Goal: Find contact information: Find contact information

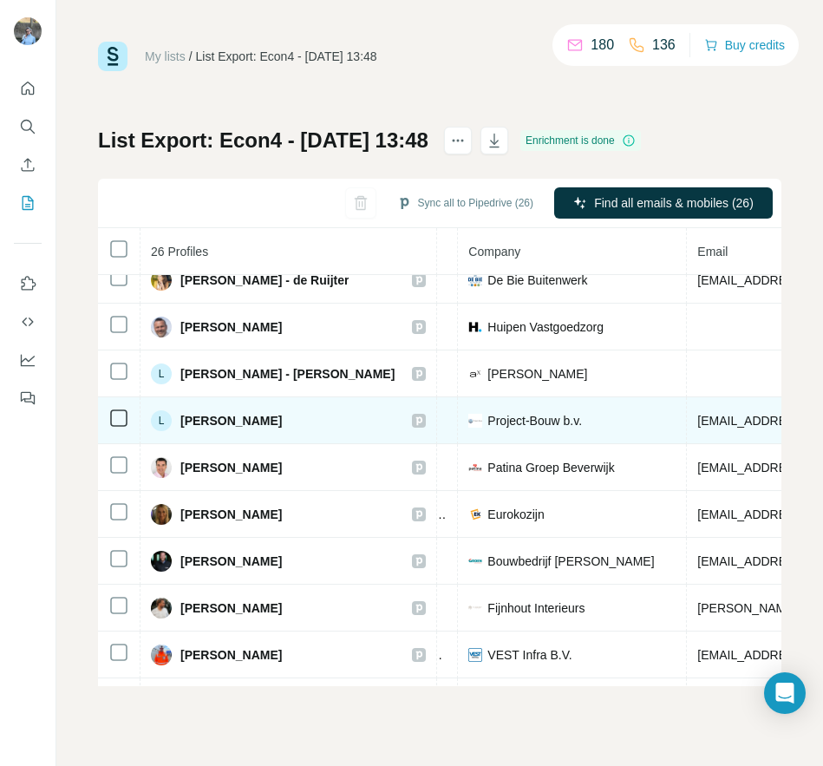
scroll to position [580, 410]
click at [490, 425] on span "Project-Bouw b.v." at bounding box center [537, 420] width 95 height 17
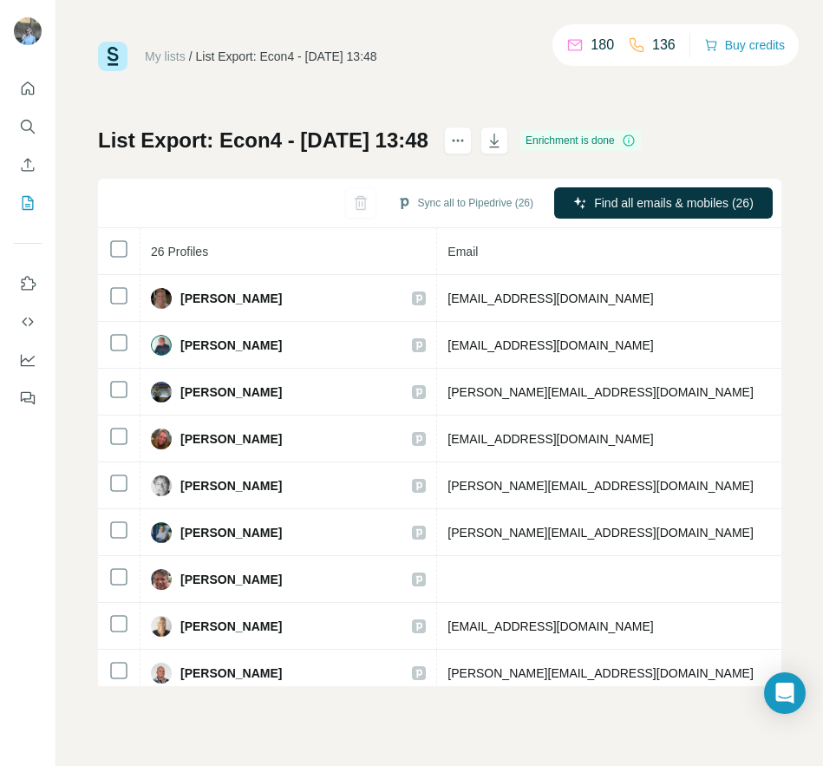
scroll to position [0, 682]
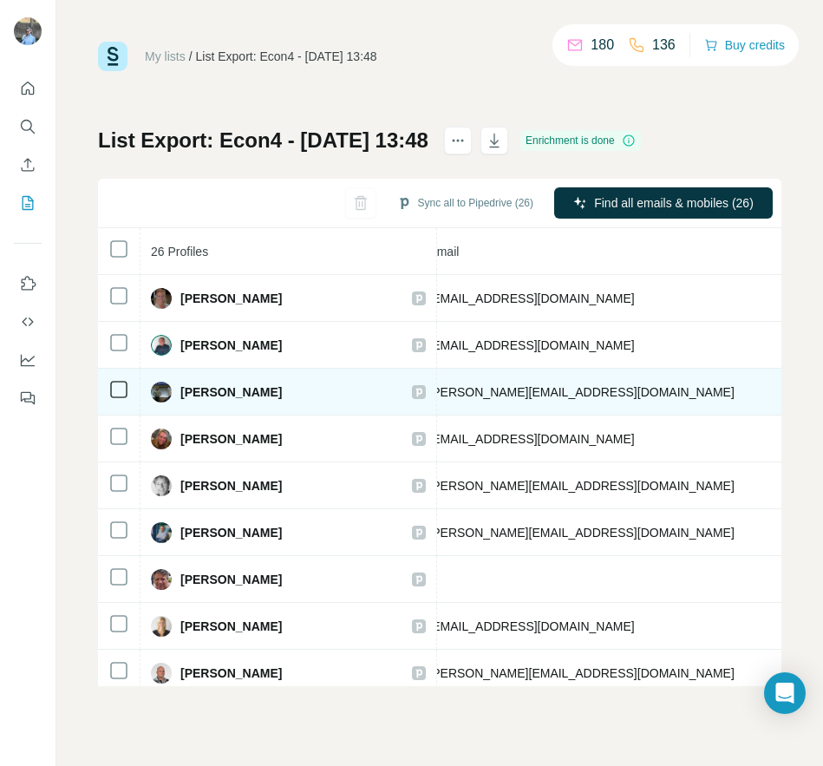
copy span "31621207162"
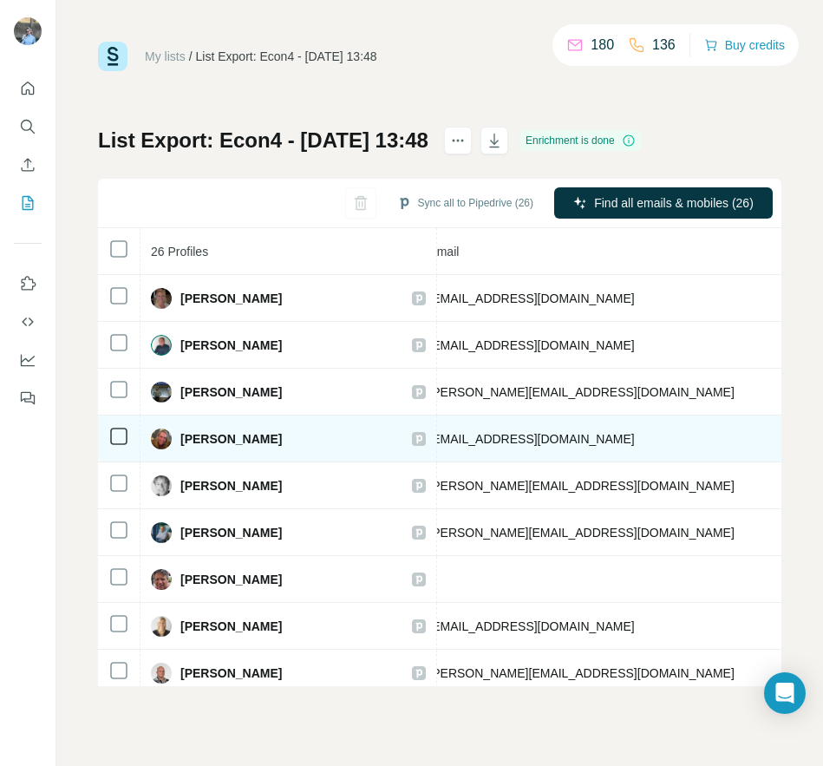
drag, startPoint x: 585, startPoint y: 438, endPoint x: 673, endPoint y: 452, distance: 89.6
copy span "31624976872"
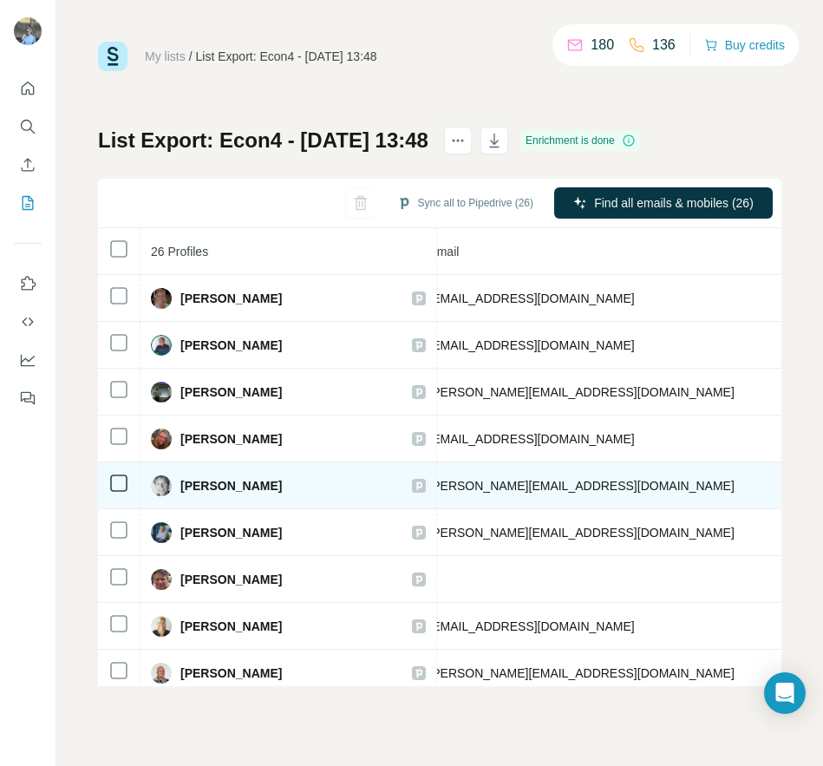
drag, startPoint x: 665, startPoint y: 484, endPoint x: 588, endPoint y: 484, distance: 77.2
copy span "31653823443"
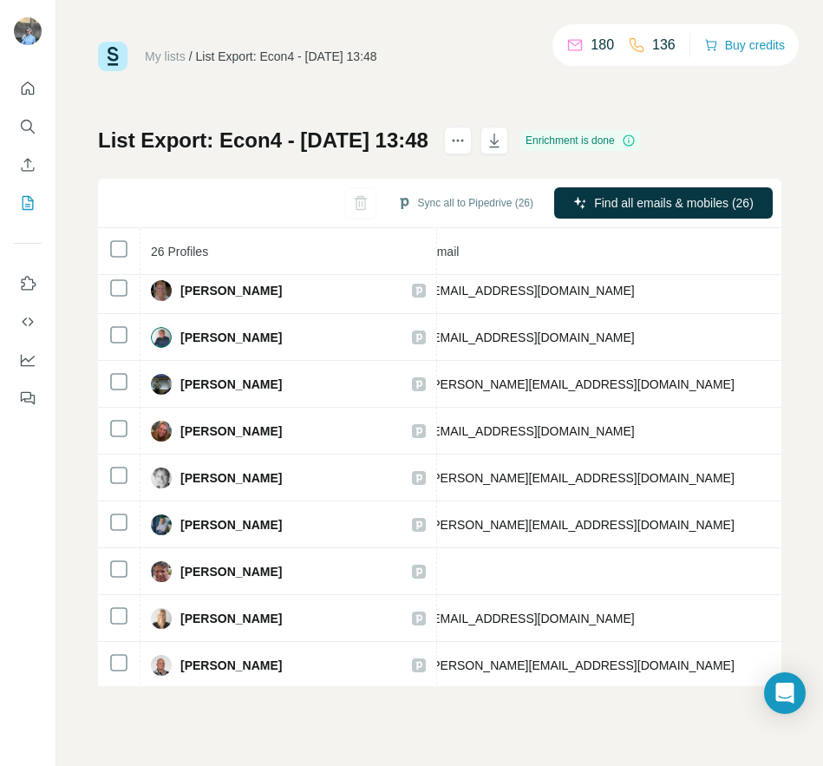
scroll to position [36, 682]
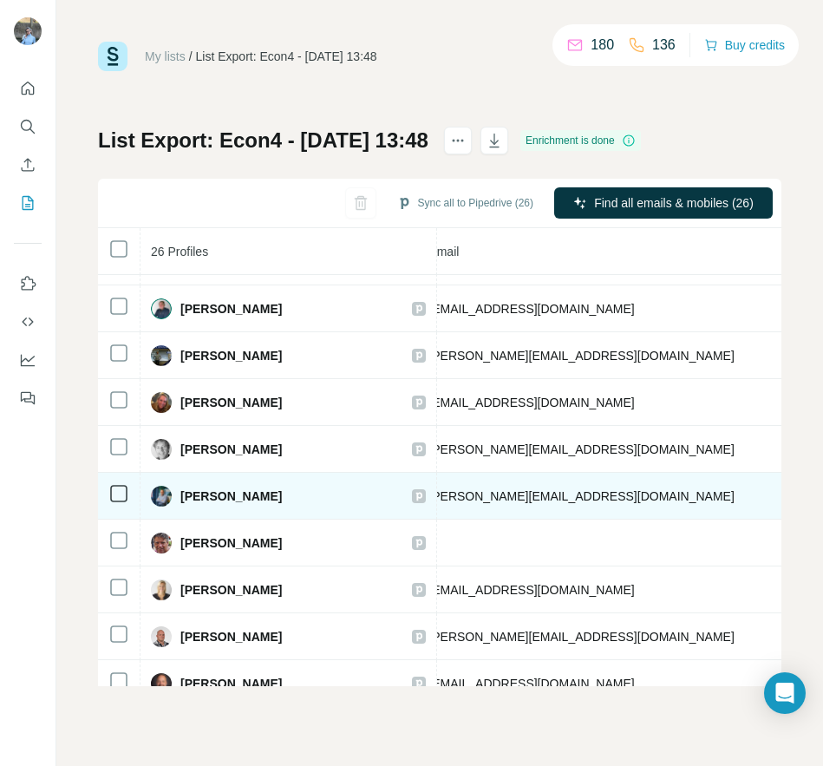
drag, startPoint x: 585, startPoint y: 493, endPoint x: 664, endPoint y: 499, distance: 79.2
copy span "31618541293"
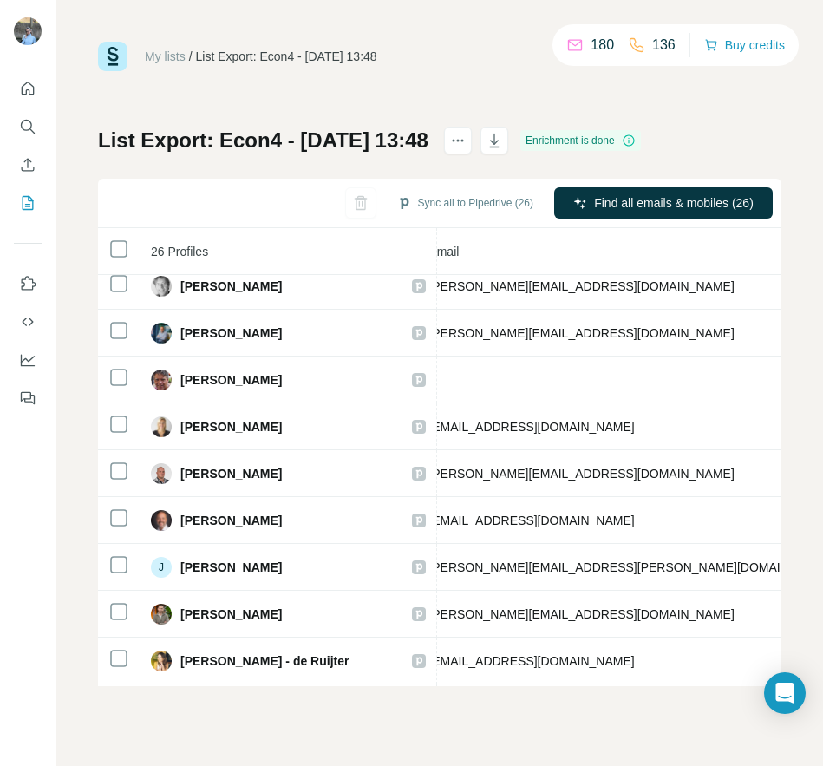
scroll to position [187, 682]
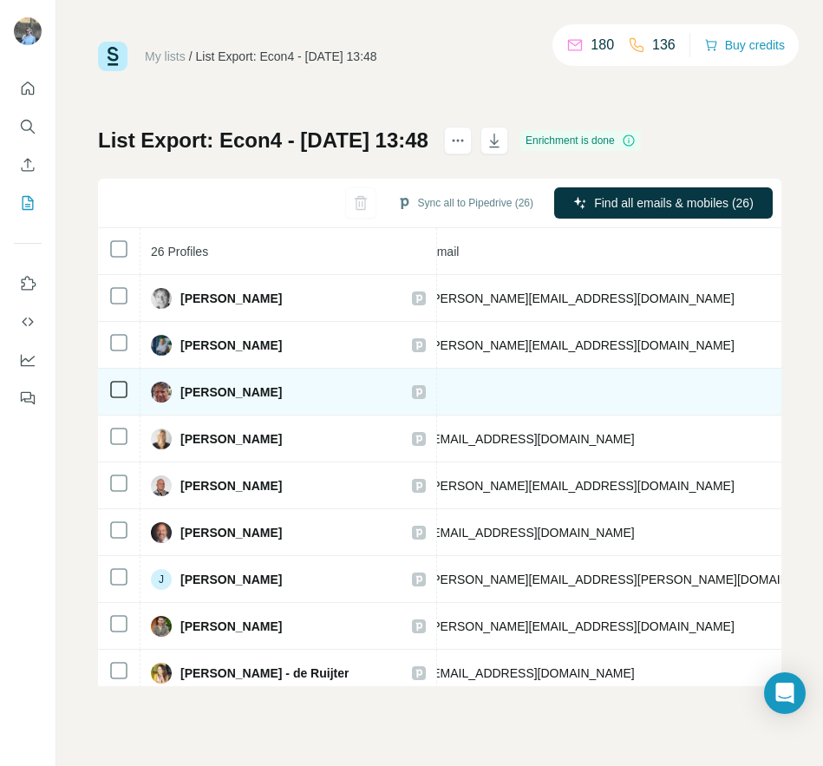
drag, startPoint x: 588, startPoint y: 389, endPoint x: 698, endPoint y: 410, distance: 112.1
click at [626, 410] on tr "[PERSON_NAME] Mobile found LinkedIn Directeur H. SHOENMAKER BV [PHONE_NUMBER] […" at bounding box center [413, 392] width 1994 height 47
copy span "31644602509"
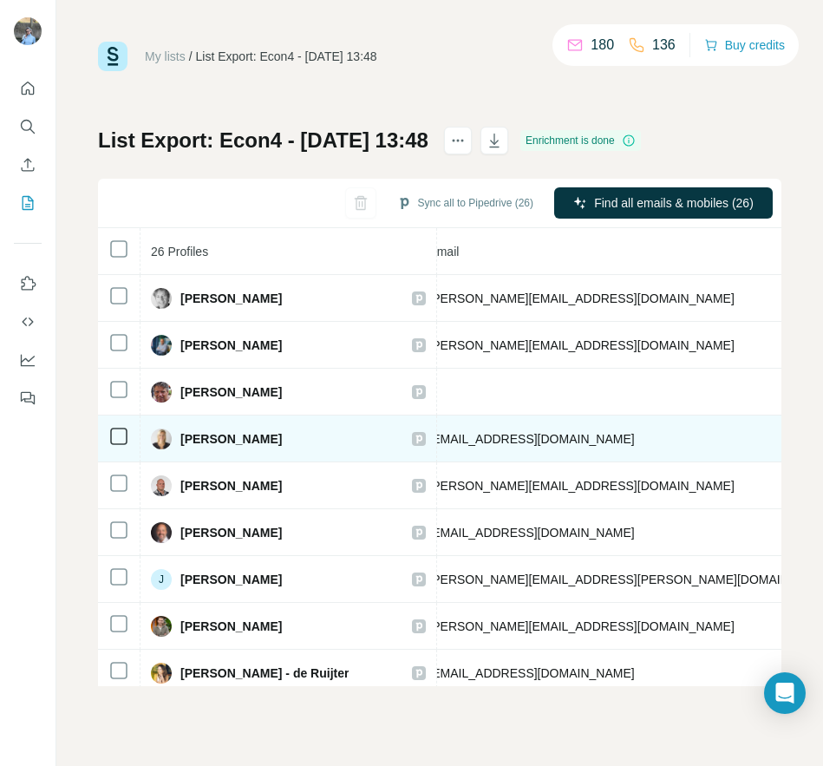
drag, startPoint x: 666, startPoint y: 438, endPoint x: 590, endPoint y: 432, distance: 76.6
copy span "31621245524"
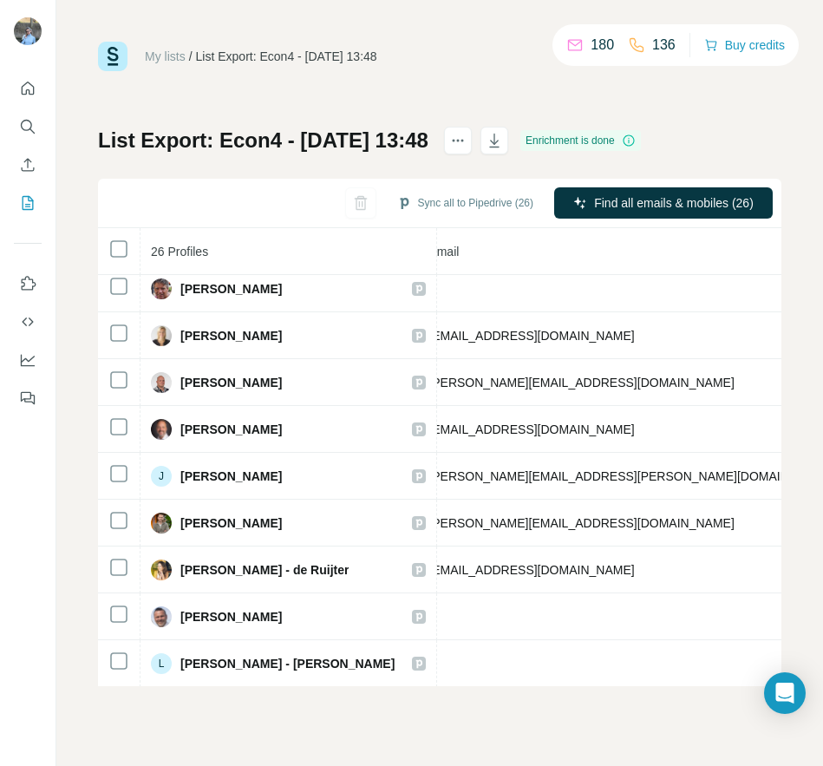
scroll to position [311, 682]
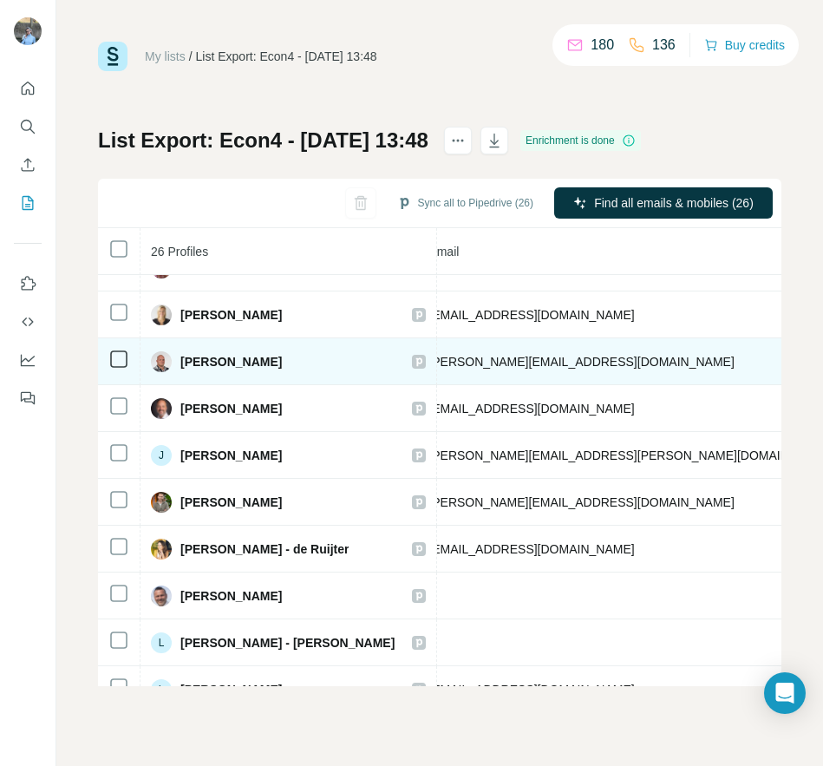
drag, startPoint x: 586, startPoint y: 357, endPoint x: 638, endPoint y: 356, distance: 51.2
copy span "31653343412"
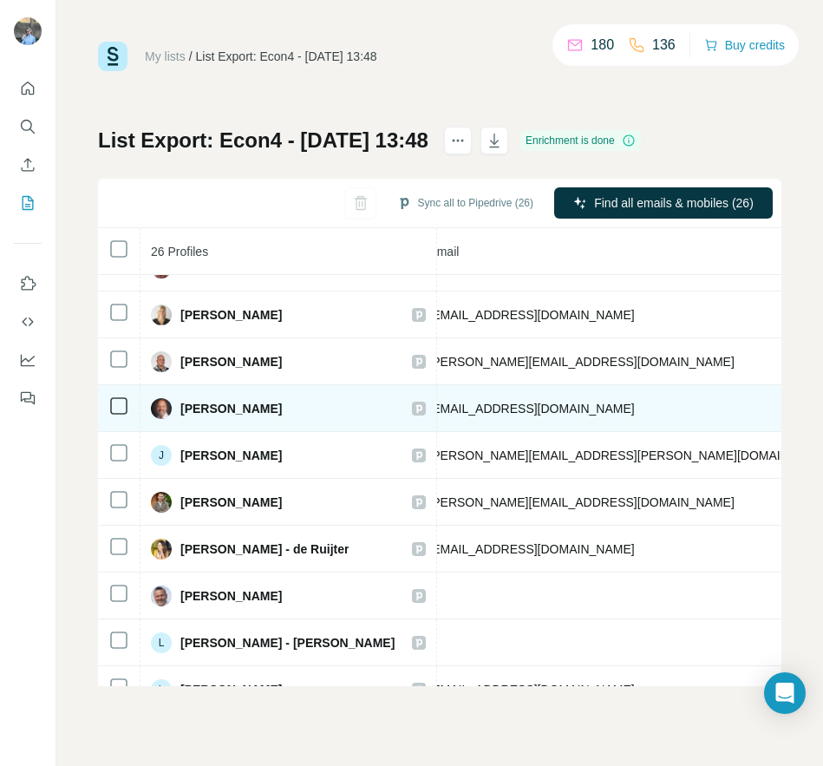
drag, startPoint x: 651, startPoint y: 406, endPoint x: 574, endPoint y: 407, distance: 77.2
copy span "0683082646"
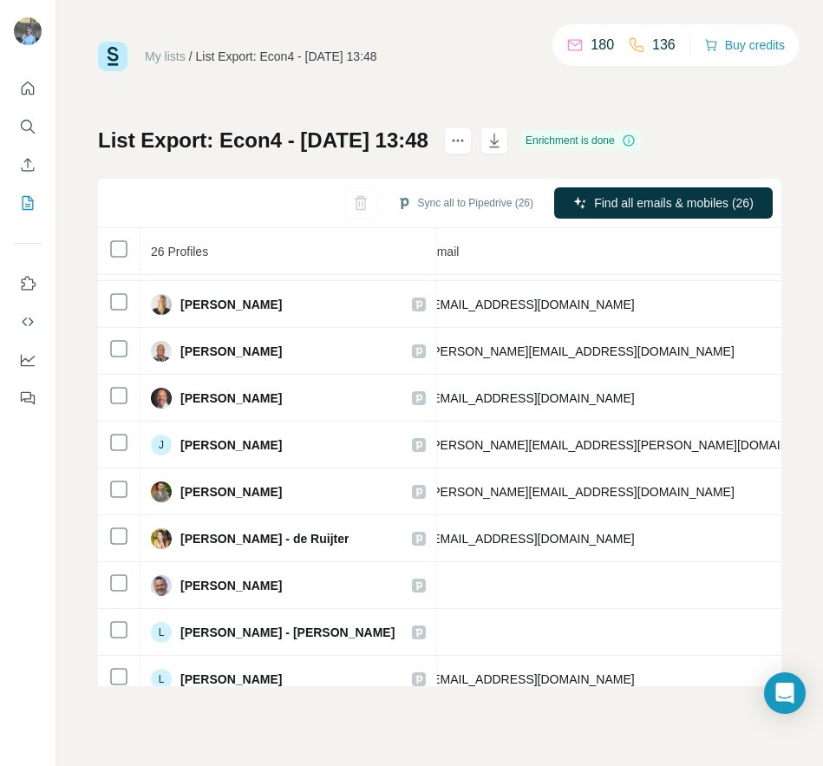
scroll to position [336, 682]
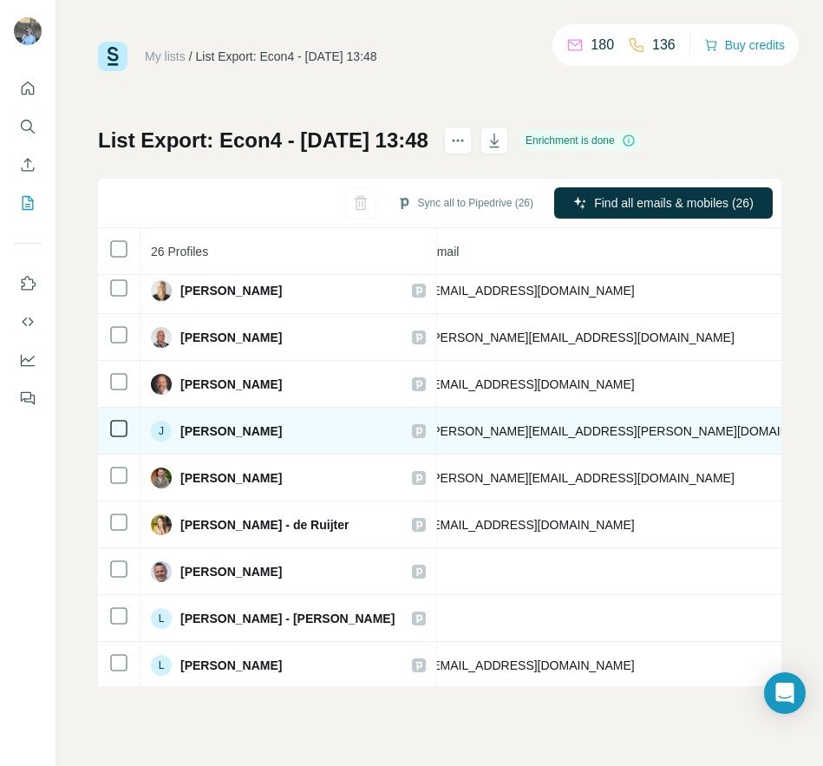
drag, startPoint x: 664, startPoint y: 430, endPoint x: 585, endPoint y: 435, distance: 79.1
copy span "31622727246"
click at [204, 425] on span "[PERSON_NAME]" at bounding box center [230, 430] width 101 height 17
drag, startPoint x: 181, startPoint y: 433, endPoint x: 286, endPoint y: 429, distance: 105.0
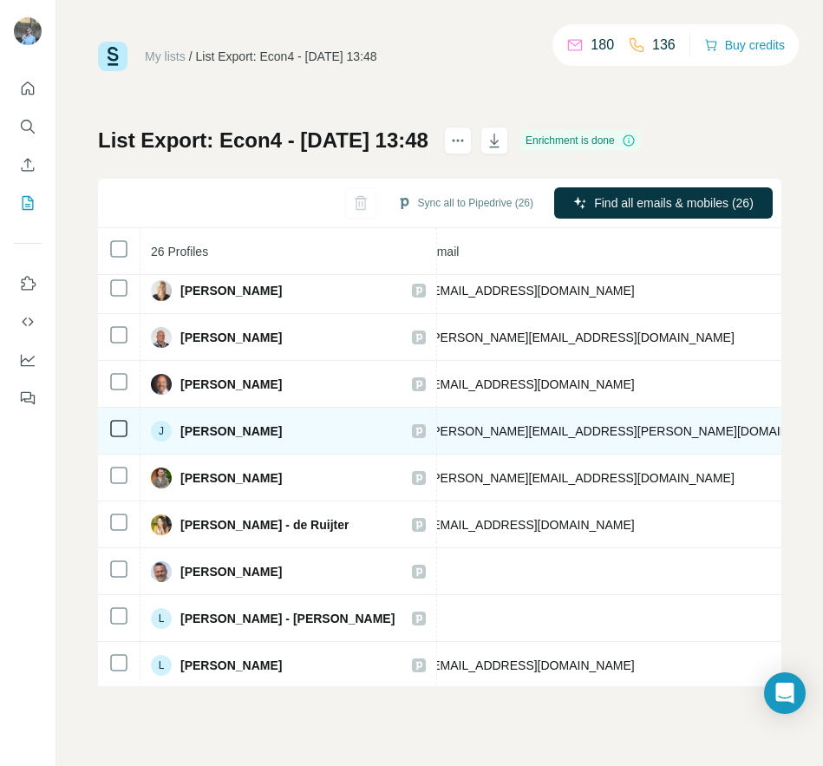
click at [286, 429] on div "J [PERSON_NAME]" at bounding box center [288, 431] width 275 height 21
copy span "[PERSON_NAME]"
drag, startPoint x: 529, startPoint y: 430, endPoint x: 327, endPoint y: 422, distance: 202.3
click at [327, 422] on tr "J [PERSON_NAME] Found LinkedIn Hoofd Administratie - P&O Bentvelzen en [PERSON_…" at bounding box center [413, 431] width 1994 height 47
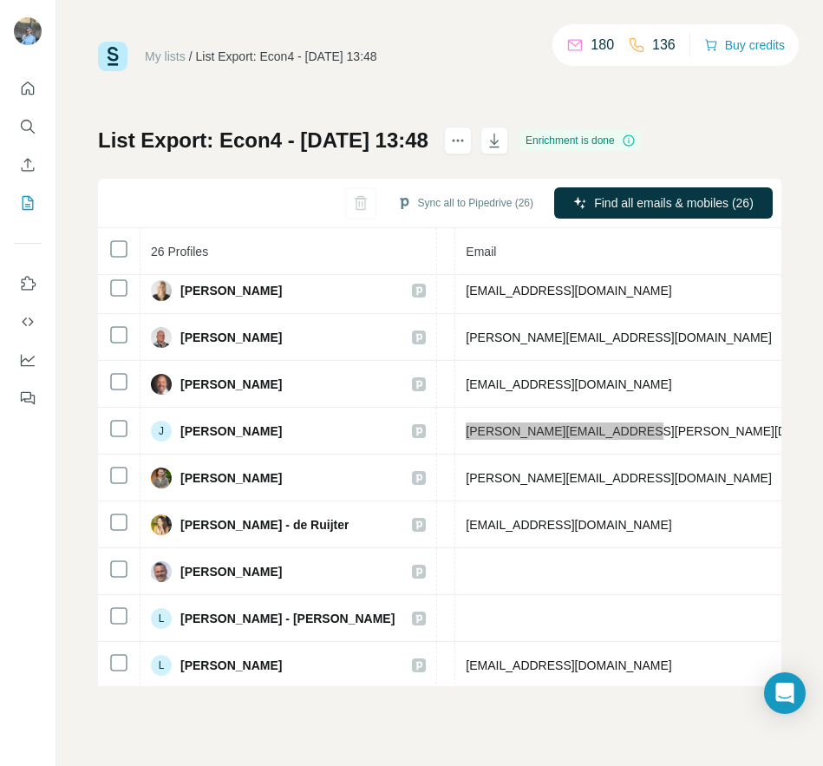
scroll to position [337, 644]
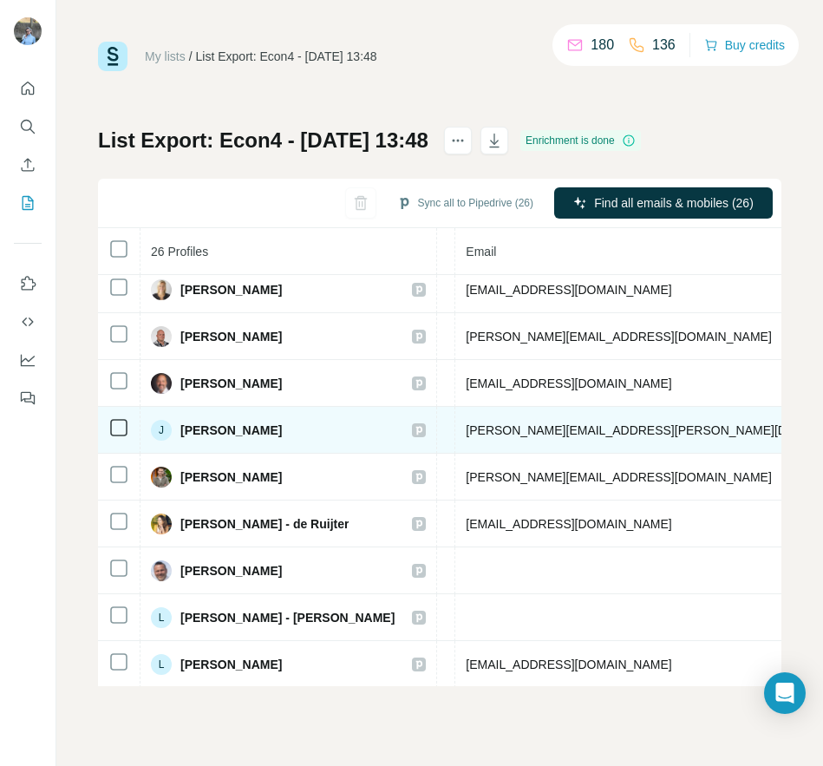
click at [466, 428] on span "[PERSON_NAME][EMAIL_ADDRESS][PERSON_NAME][DOMAIN_NAME]" at bounding box center [669, 430] width 406 height 14
drag, startPoint x: 394, startPoint y: 430, endPoint x: 549, endPoint y: 426, distance: 155.3
click at [549, 426] on span "[PERSON_NAME][EMAIL_ADDRESS][PERSON_NAME][DOMAIN_NAME]" at bounding box center [669, 430] width 406 height 14
click at [566, 432] on td "[PERSON_NAME][EMAIL_ADDRESS][PERSON_NAME][DOMAIN_NAME]" at bounding box center [669, 430] width 428 height 47
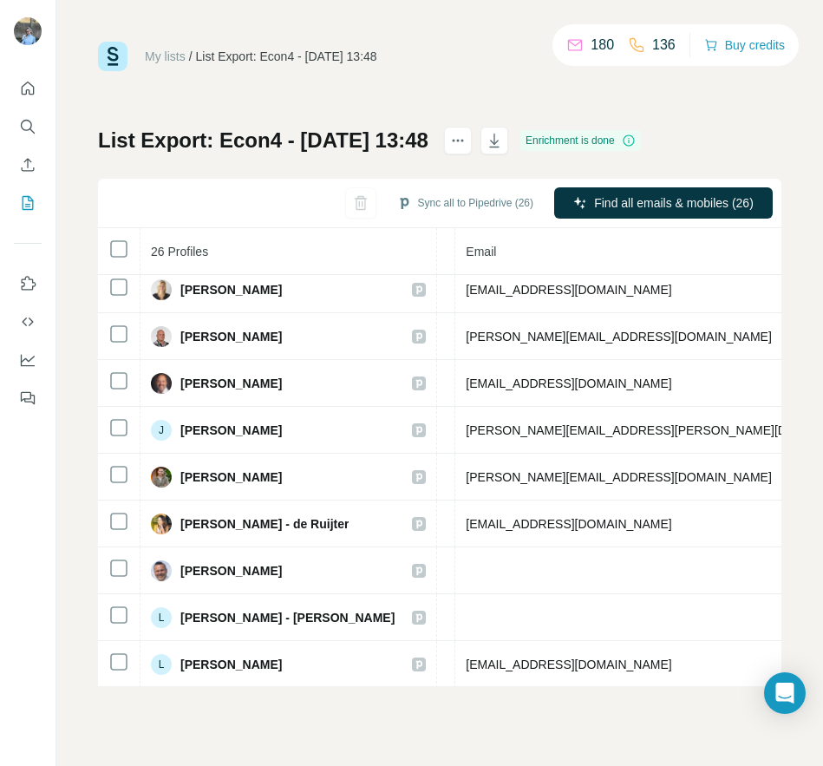
scroll to position [306, 644]
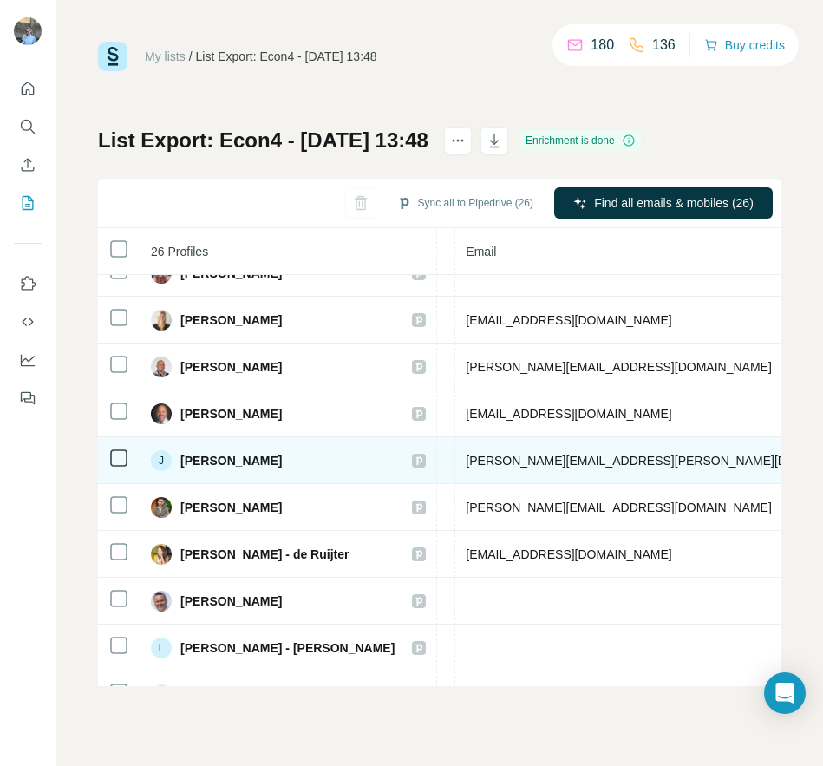
click at [466, 456] on span "[PERSON_NAME][EMAIL_ADDRESS][PERSON_NAME][DOMAIN_NAME]" at bounding box center [669, 461] width 406 height 14
drag, startPoint x: 391, startPoint y: 457, endPoint x: 536, endPoint y: 463, distance: 145.0
click at [534, 461] on span "[PERSON_NAME][EMAIL_ADDRESS][PERSON_NAME][DOMAIN_NAME]" at bounding box center [669, 461] width 406 height 14
drag, startPoint x: 549, startPoint y: 467, endPoint x: 561, endPoint y: 464, distance: 12.4
click at [552, 466] on span "[PERSON_NAME][EMAIL_ADDRESS][PERSON_NAME][DOMAIN_NAME]" at bounding box center [669, 461] width 406 height 14
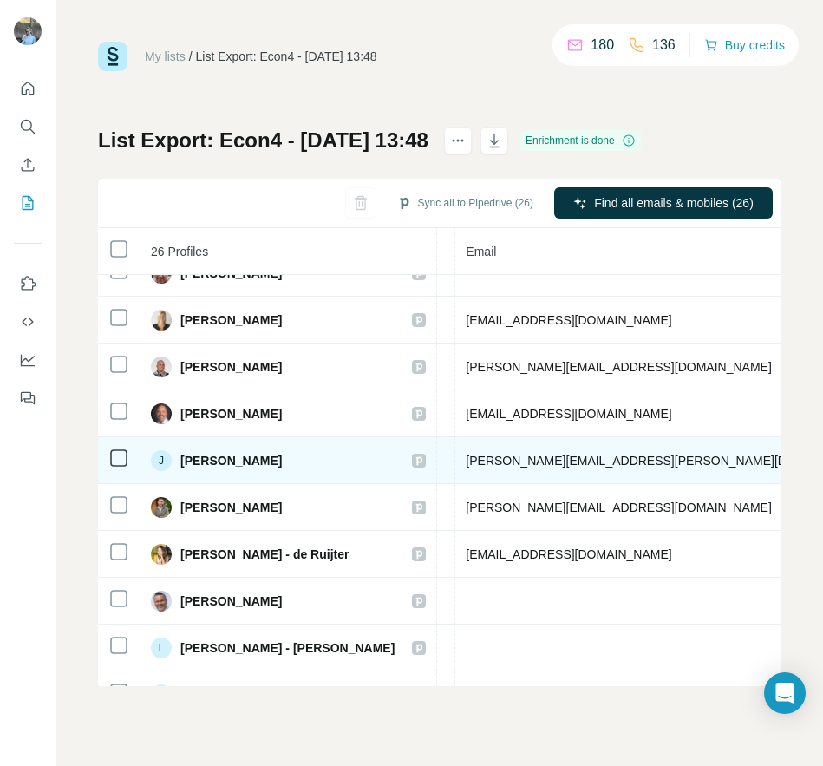
click at [567, 461] on td "[PERSON_NAME][EMAIL_ADDRESS][PERSON_NAME][DOMAIN_NAME]" at bounding box center [669, 460] width 428 height 47
drag, startPoint x: 565, startPoint y: 461, endPoint x: 396, endPoint y: 450, distance: 169.5
click at [455, 450] on td "[PERSON_NAME][EMAIL_ADDRESS][PERSON_NAME][DOMAIN_NAME]" at bounding box center [669, 460] width 428 height 47
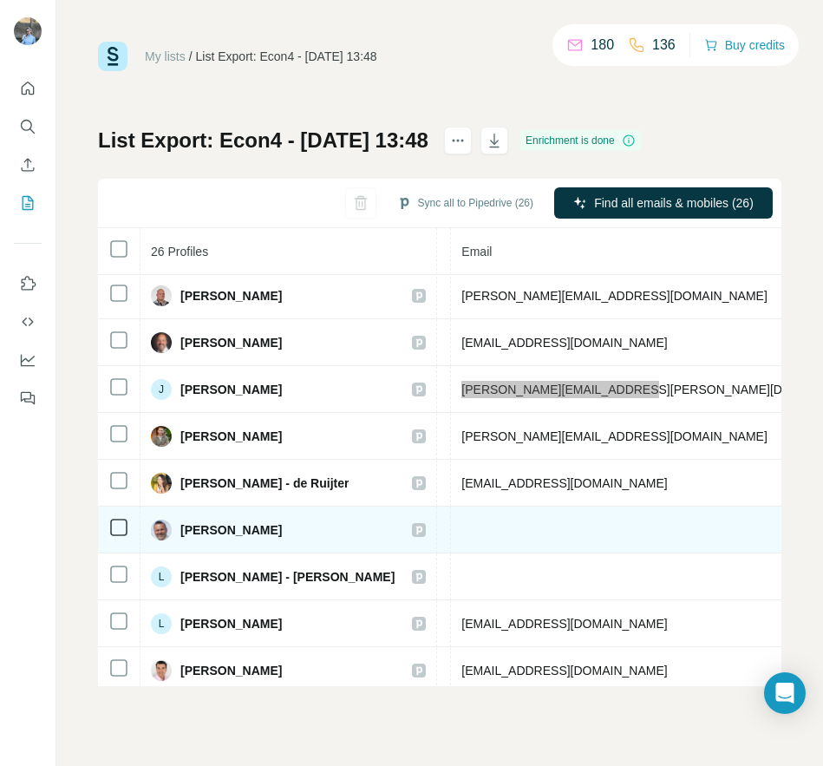
scroll to position [377, 659]
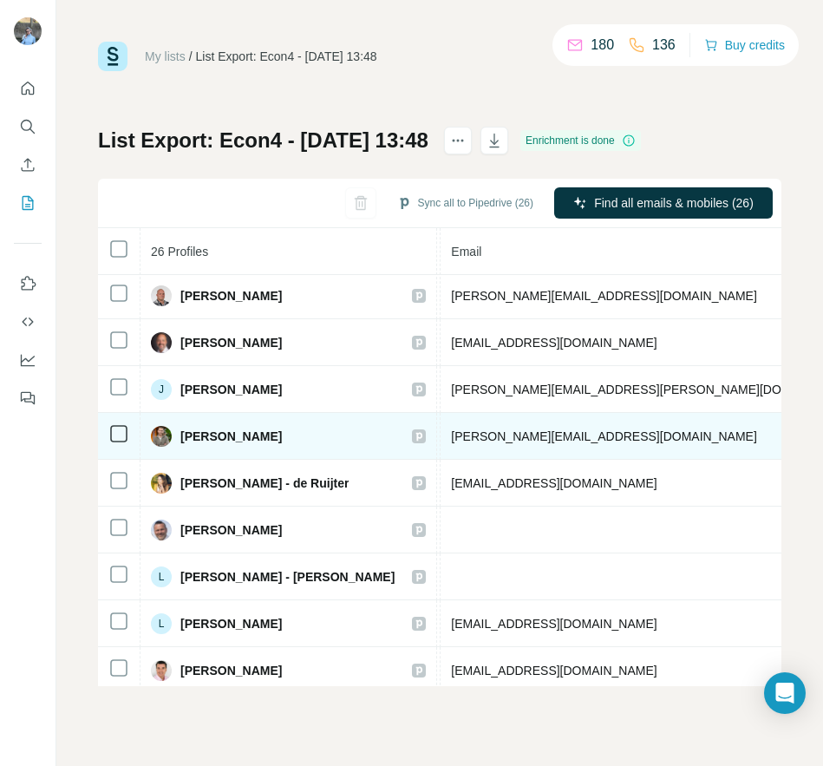
drag, startPoint x: 609, startPoint y: 434, endPoint x: 690, endPoint y: 438, distance: 80.8
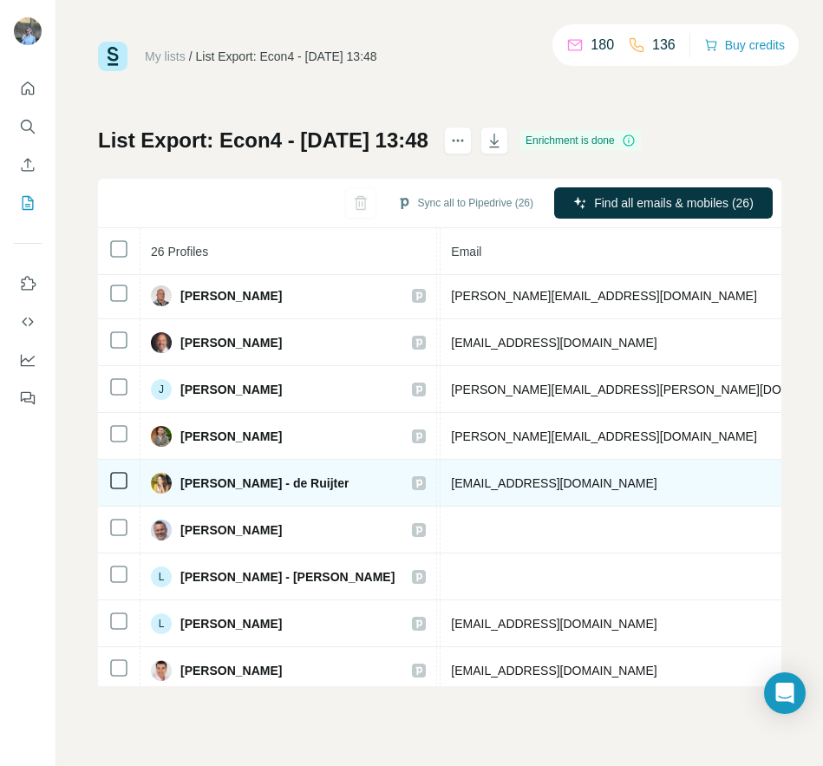
drag, startPoint x: 609, startPoint y: 482, endPoint x: 695, endPoint y: 487, distance: 86.0
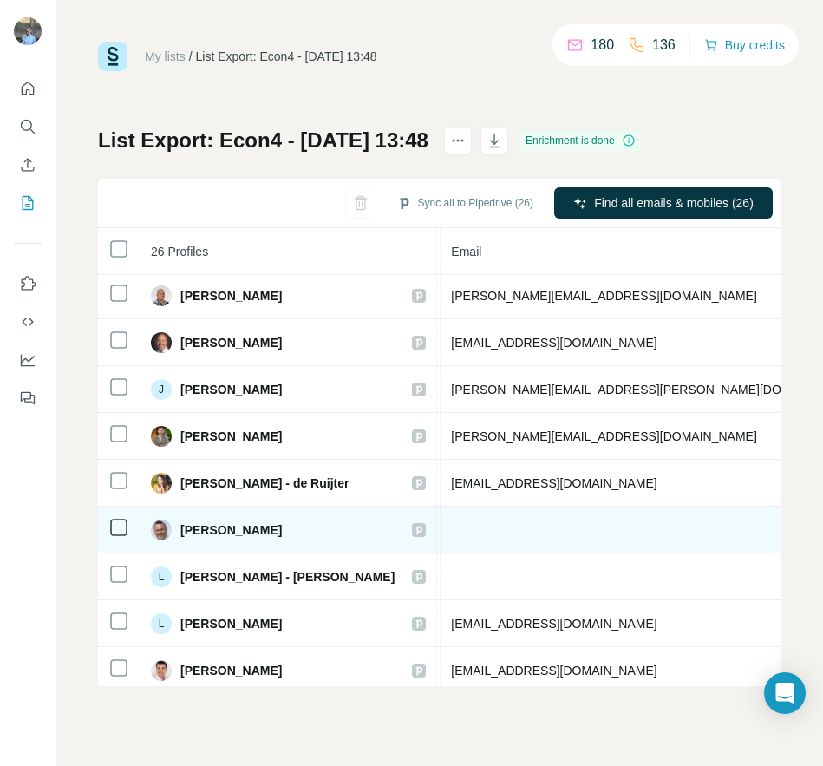
drag, startPoint x: 690, startPoint y: 527, endPoint x: 593, endPoint y: 520, distance: 97.3
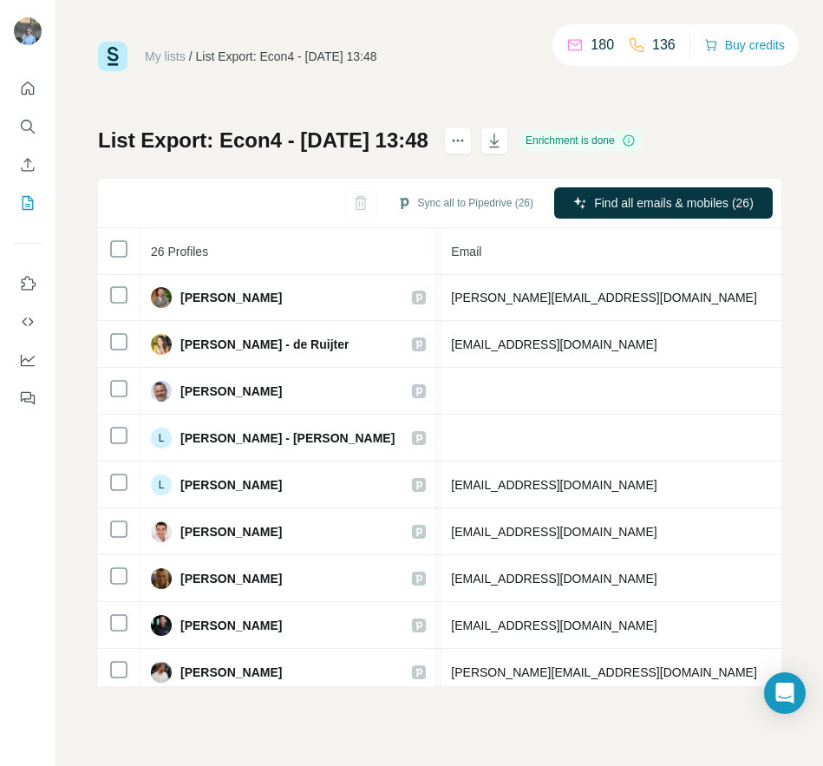
scroll to position [520, 659]
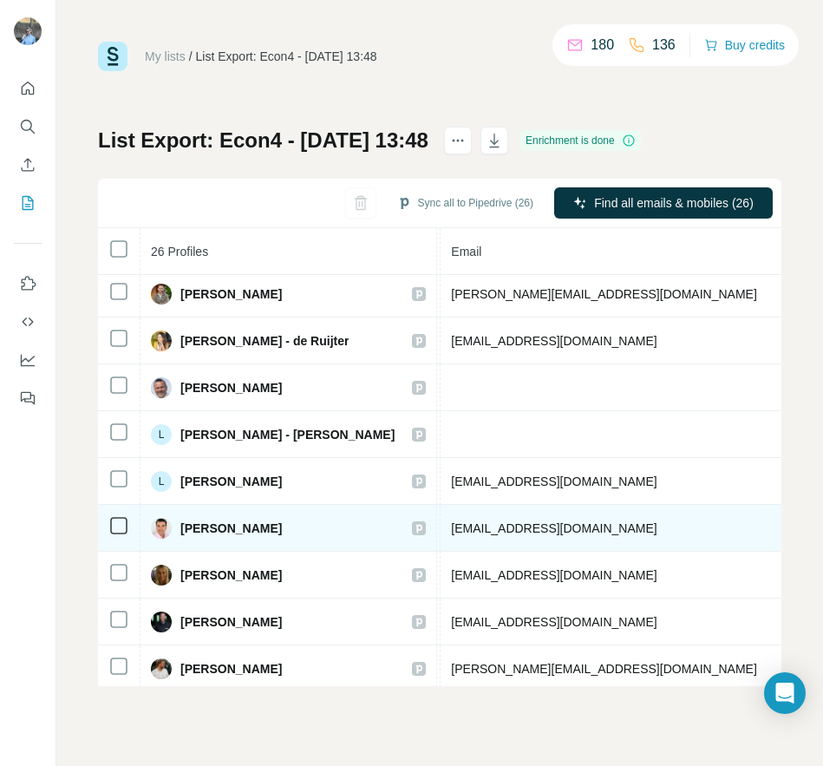
drag, startPoint x: 685, startPoint y: 526, endPoint x: 600, endPoint y: 523, distance: 85.0
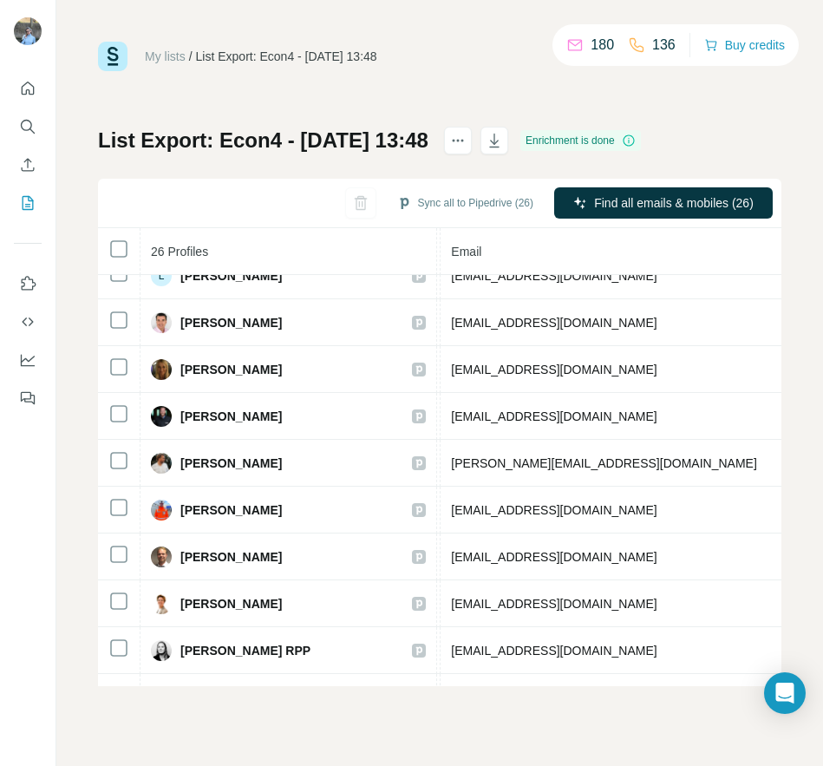
scroll to position [757, 659]
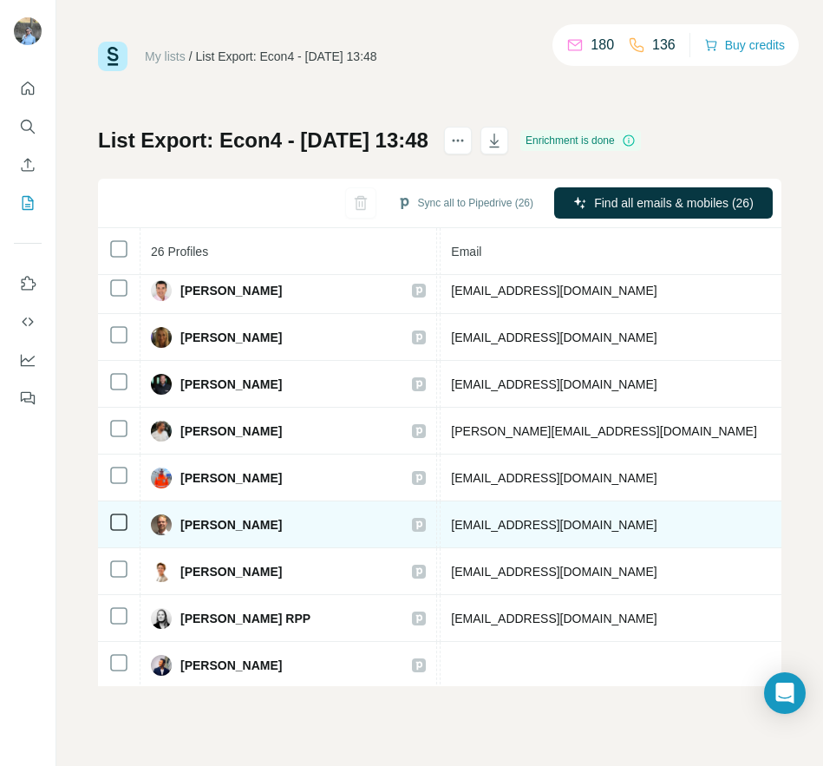
drag, startPoint x: 695, startPoint y: 524, endPoint x: 607, endPoint y: 524, distance: 87.6
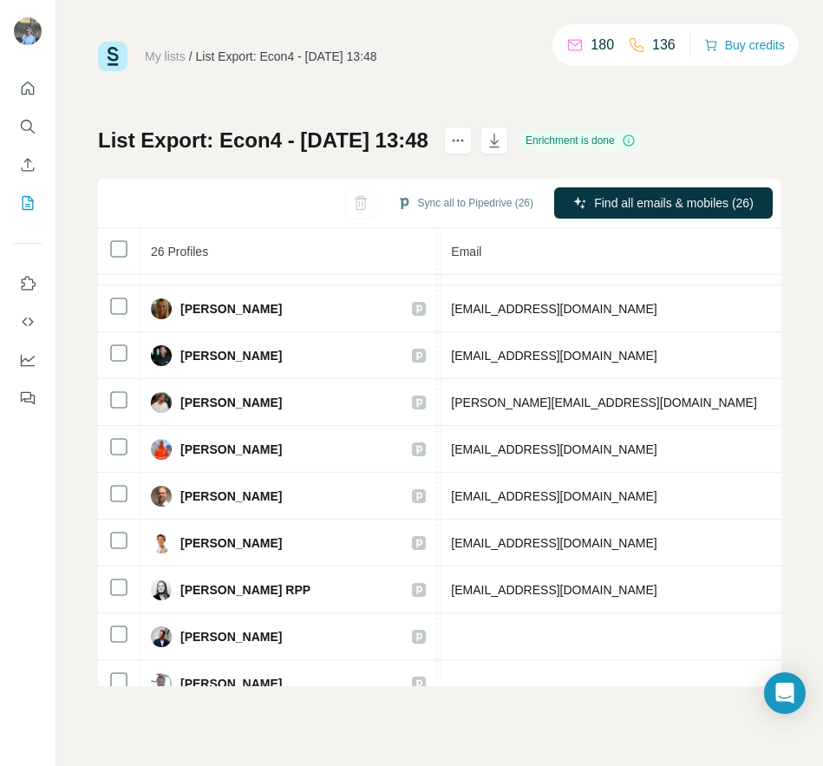
scroll to position [785, 659]
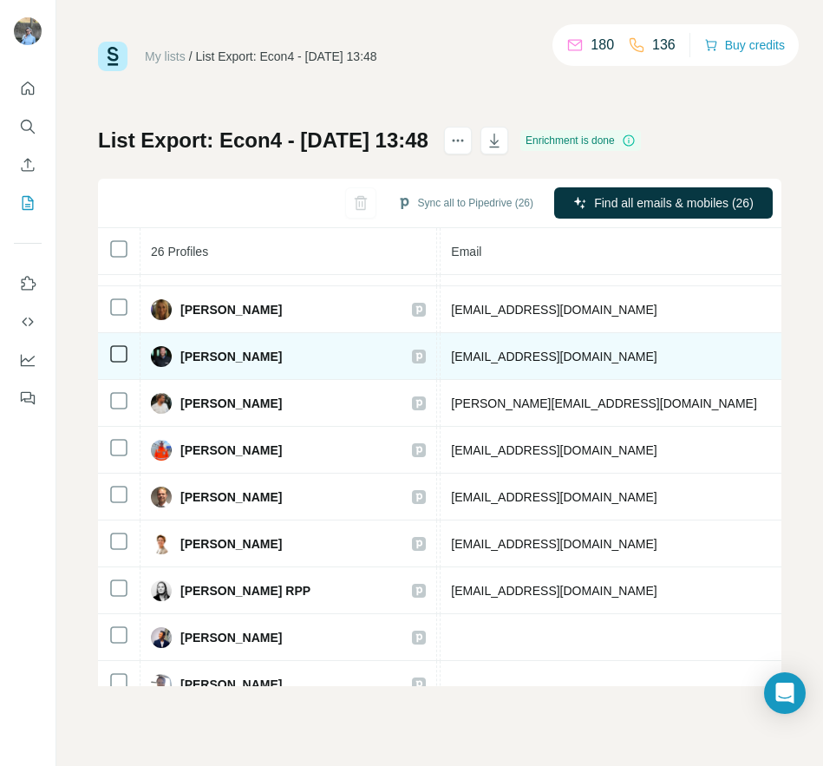
drag, startPoint x: 608, startPoint y: 352, endPoint x: 667, endPoint y: 355, distance: 59.0
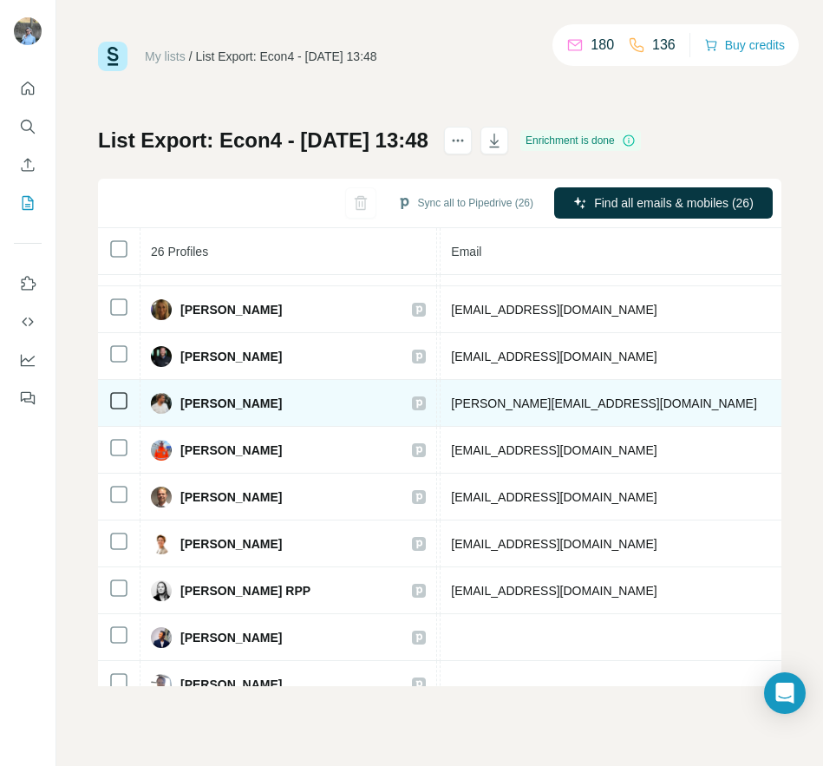
click at [455, 396] on span "[PERSON_NAME][EMAIL_ADDRESS][DOMAIN_NAME]" at bounding box center [603, 403] width 305 height 14
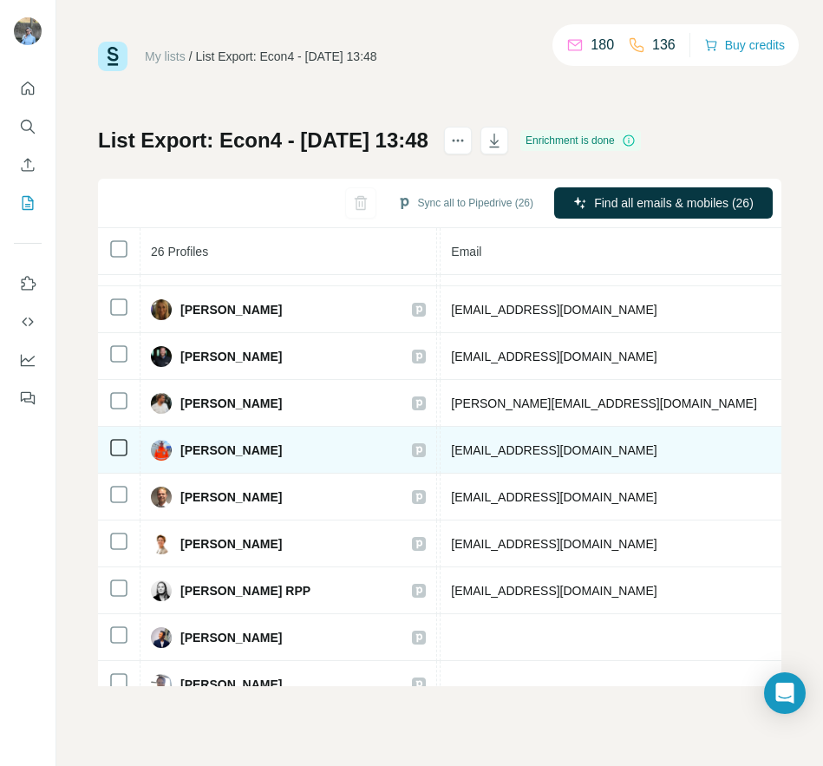
drag, startPoint x: 688, startPoint y: 447, endPoint x: 610, endPoint y: 450, distance: 78.1
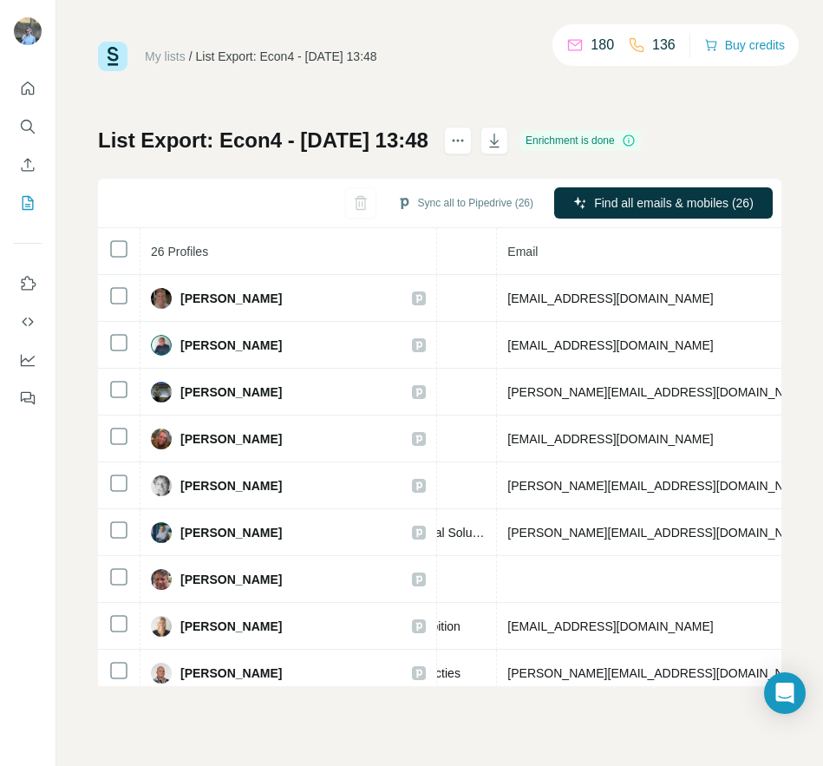
scroll to position [0, 601]
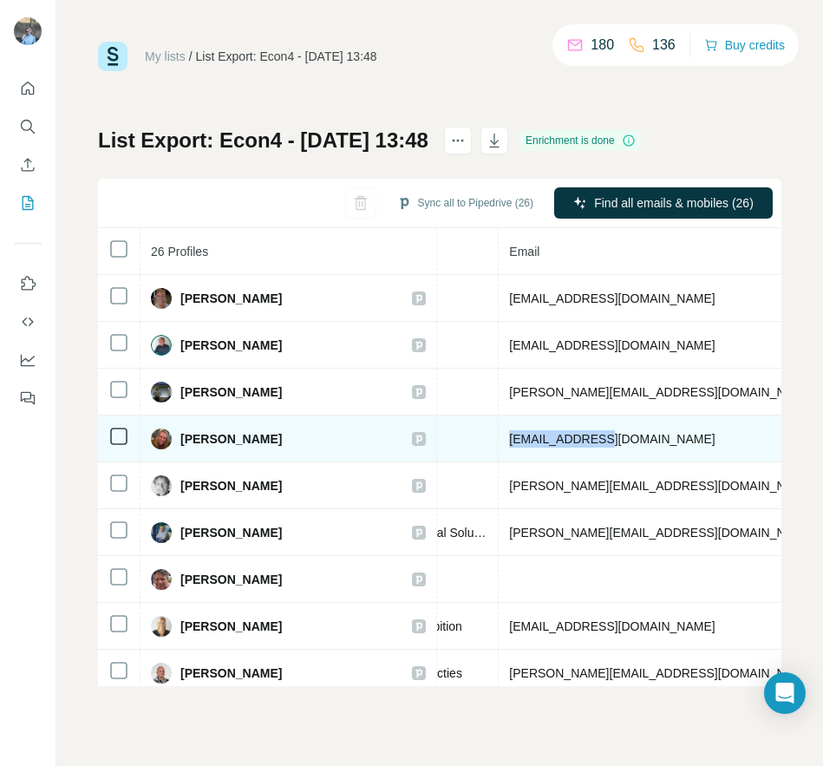
drag, startPoint x: 537, startPoint y: 437, endPoint x: 410, endPoint y: 435, distance: 126.7
click at [410, 435] on tr "[PERSON_NAME] Found LinkedIn Director People&Organisation Buko [EMAIL_ADDRESS][…" at bounding box center [494, 438] width 1994 height 47
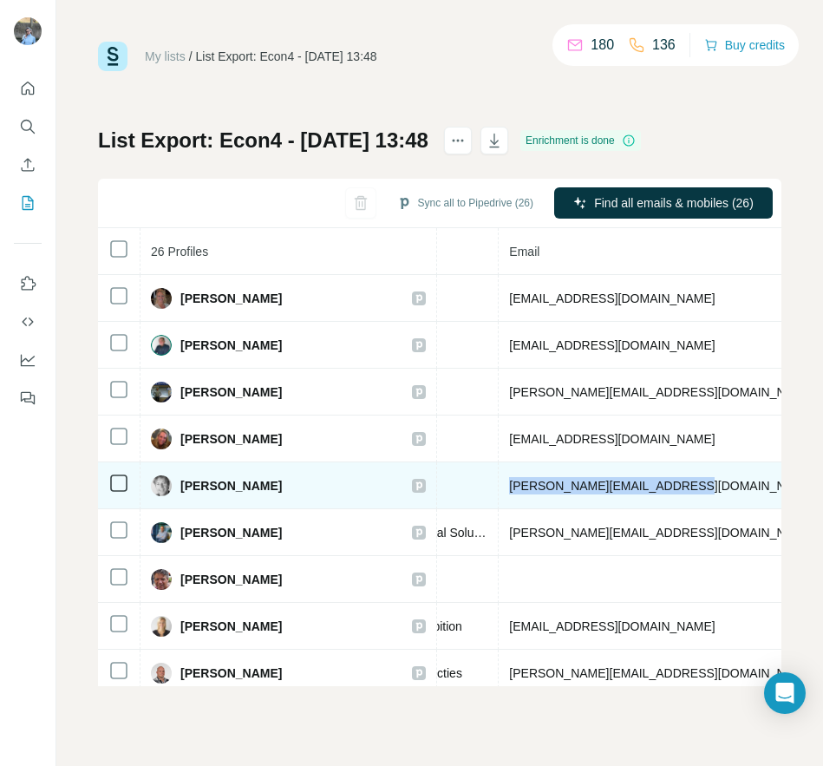
drag, startPoint x: 634, startPoint y: 488, endPoint x: 426, endPoint y: 482, distance: 208.3
click at [499, 482] on td "[PERSON_NAME][EMAIL_ADDRESS][DOMAIN_NAME]" at bounding box center [713, 485] width 428 height 47
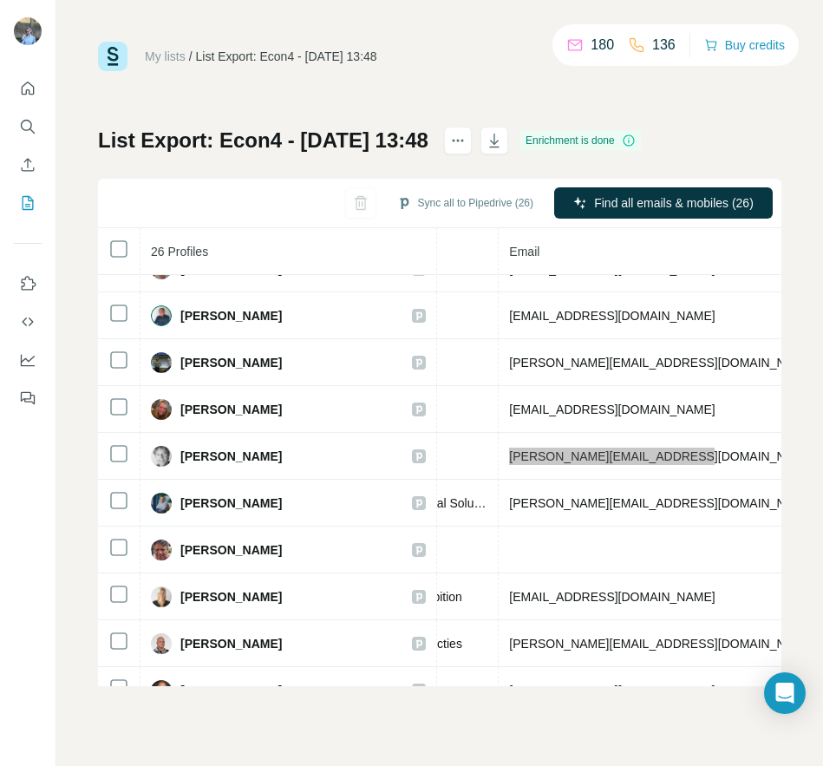
scroll to position [30, 601]
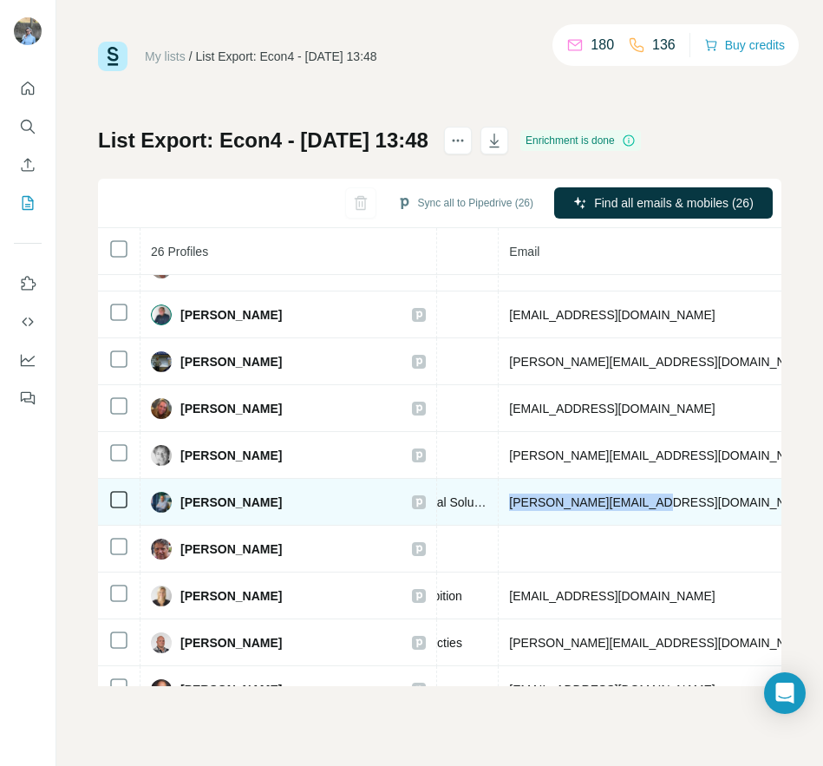
drag, startPoint x: 513, startPoint y: 499, endPoint x: 423, endPoint y: 508, distance: 90.7
click at [499, 508] on td "[PERSON_NAME][EMAIL_ADDRESS][DOMAIN_NAME]" at bounding box center [713, 502] width 428 height 47
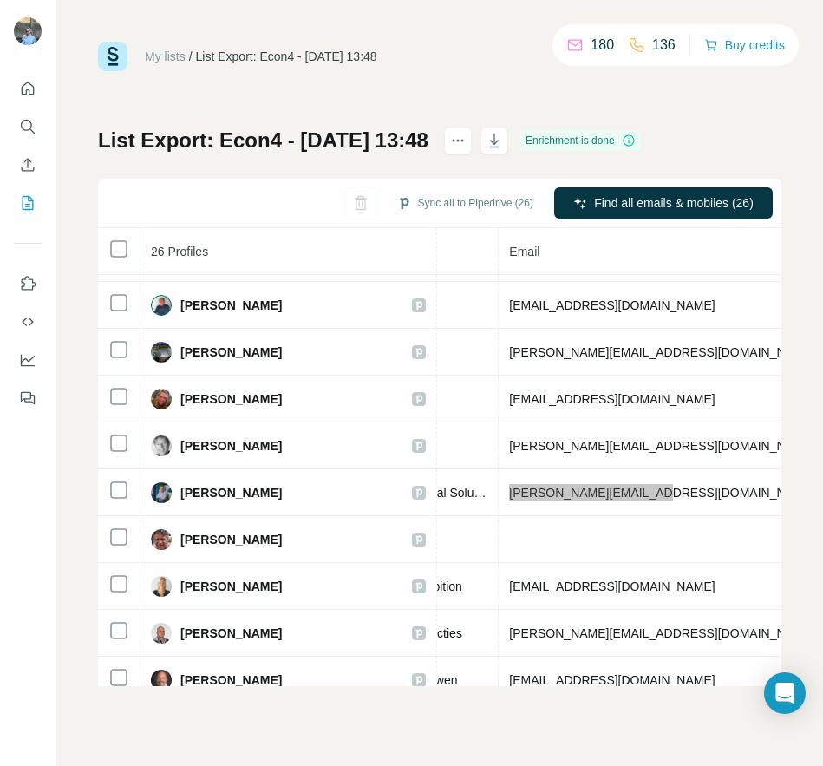
scroll to position [56, 601]
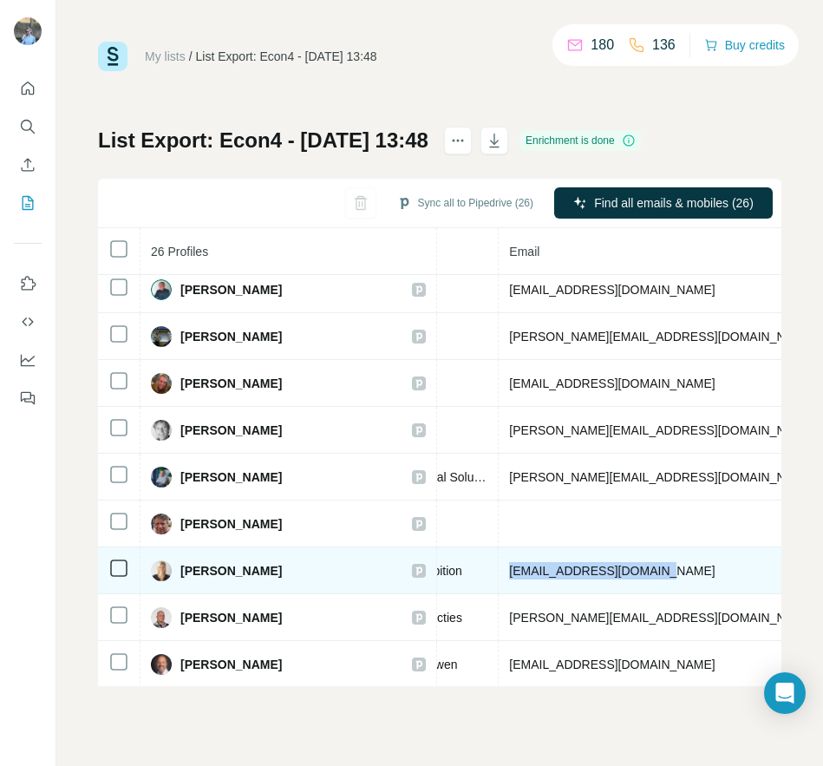
drag, startPoint x: 584, startPoint y: 570, endPoint x: 422, endPoint y: 576, distance: 162.3
click at [422, 576] on tr "[PERSON_NAME] Found LinkedIn Board Member The School for Moral Ambition [EMAIL_…" at bounding box center [494, 570] width 1994 height 47
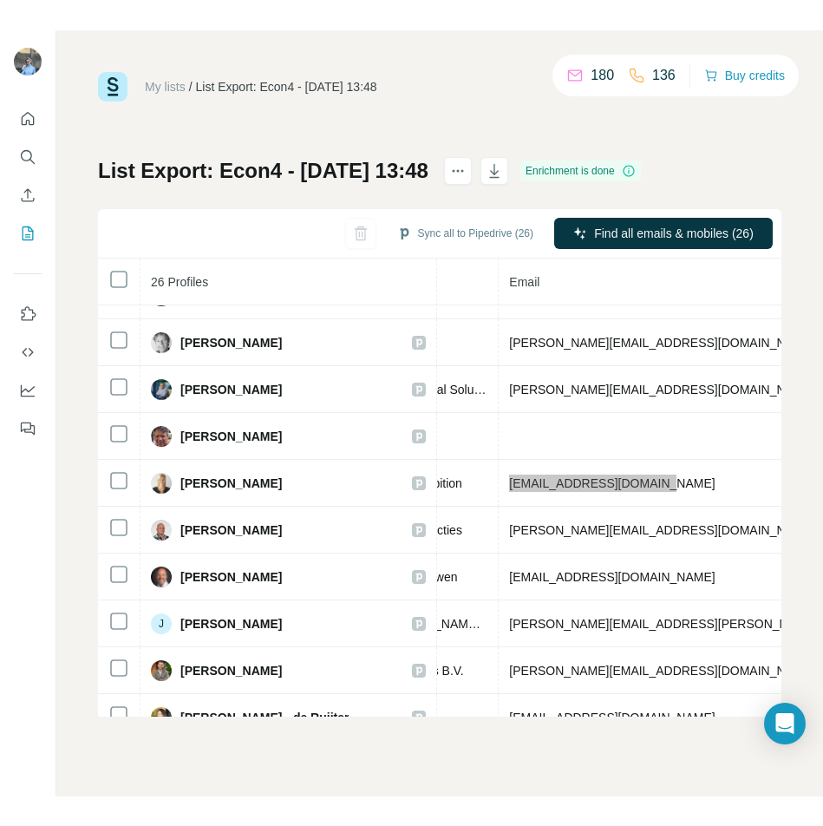
scroll to position [186, 601]
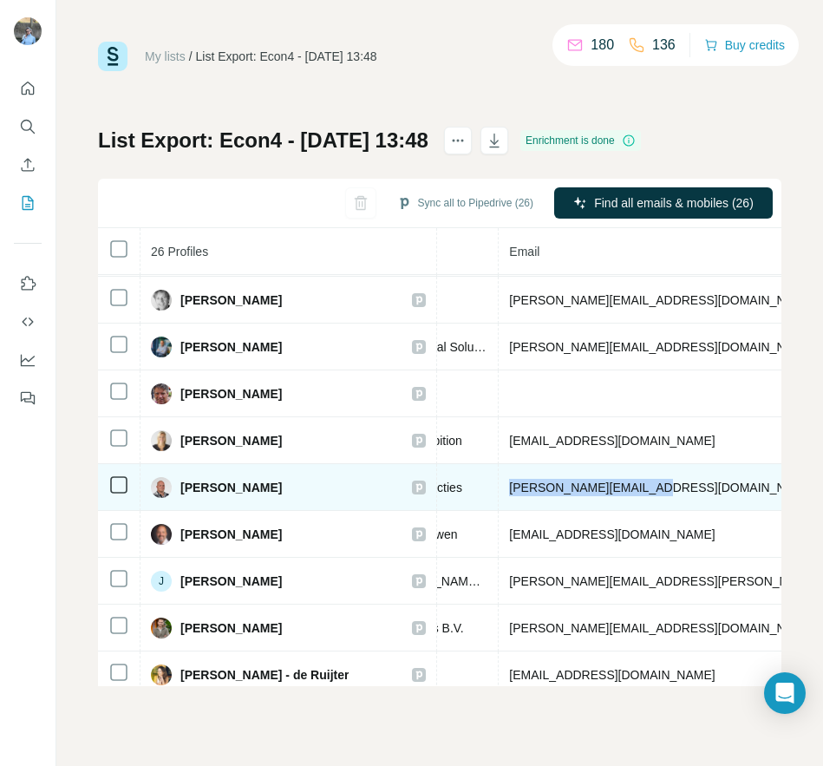
drag, startPoint x: 548, startPoint y: 485, endPoint x: 409, endPoint y: 487, distance: 138.8
click at [409, 487] on tr "[PERSON_NAME] Found LinkedIn [PERSON_NAME] Prefab Houtconstructies [PERSON_NAME…" at bounding box center [494, 487] width 1994 height 47
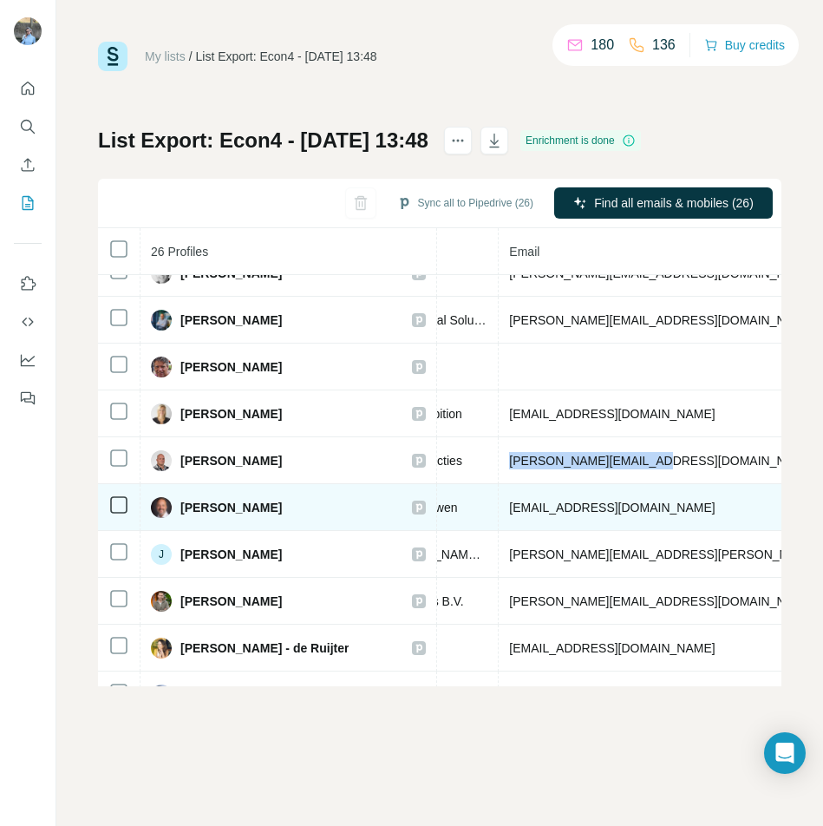
scroll to position [213, 601]
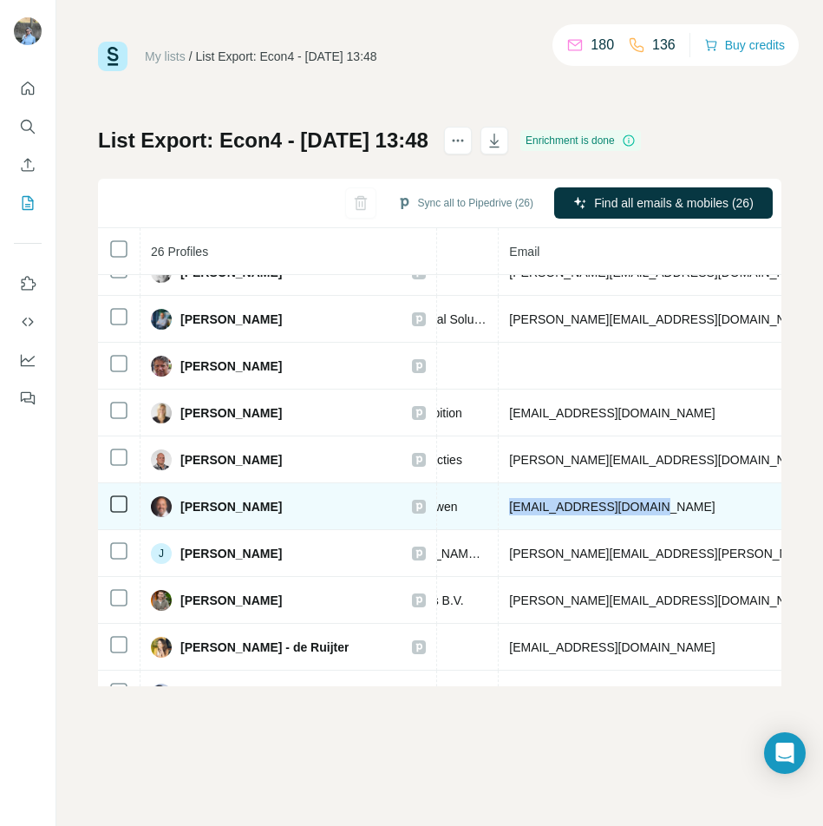
drag, startPoint x: 566, startPoint y: 500, endPoint x: 430, endPoint y: 507, distance: 136.4
click at [499, 507] on td "[EMAIL_ADDRESS][DOMAIN_NAME]" at bounding box center [713, 506] width 428 height 47
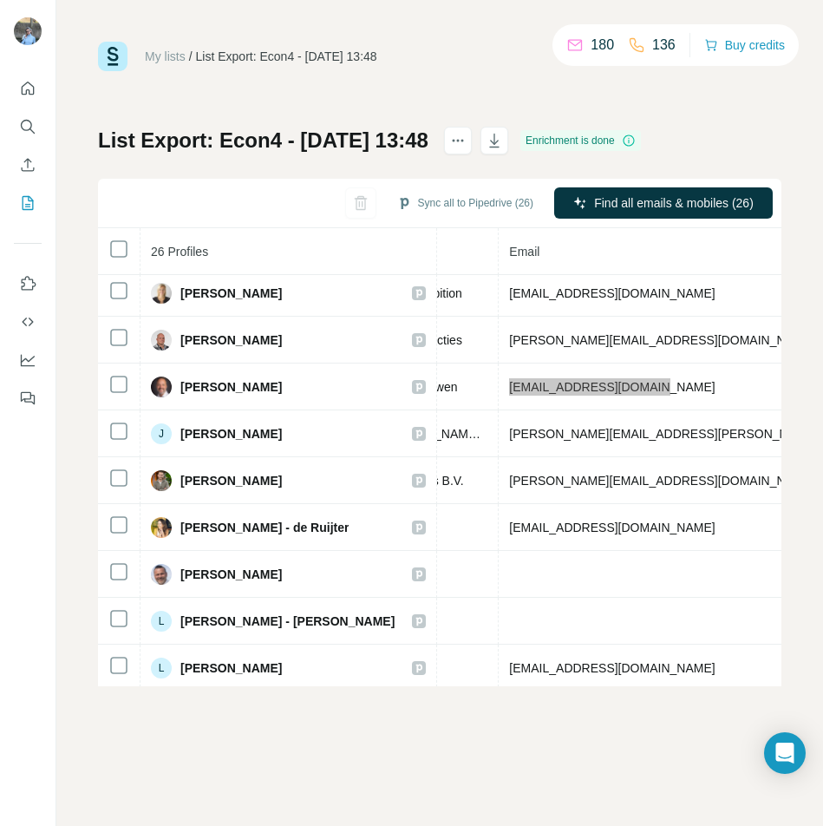
scroll to position [339, 601]
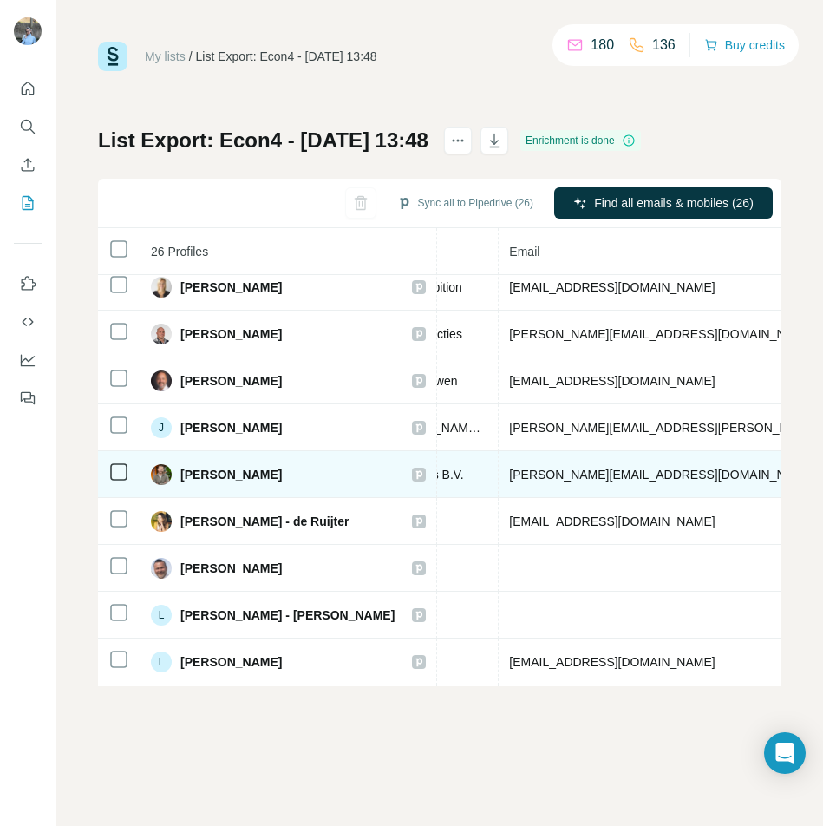
click at [546, 473] on td "[PERSON_NAME][EMAIL_ADDRESS][DOMAIN_NAME]" at bounding box center [713, 474] width 428 height 47
drag, startPoint x: 546, startPoint y: 472, endPoint x: 419, endPoint y: 468, distance: 127.6
click at [419, 468] on tr "[PERSON_NAME] Found LinkedIn Bedrijfsleider Aqua Demolition Services B.V. [PERS…" at bounding box center [494, 474] width 1994 height 47
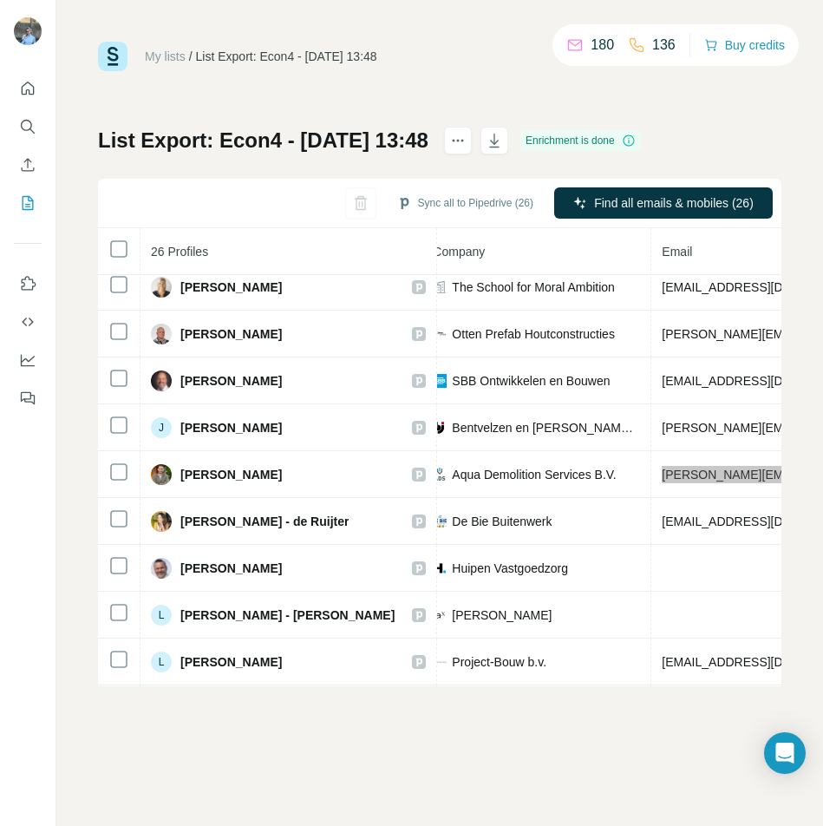
scroll to position [339, 434]
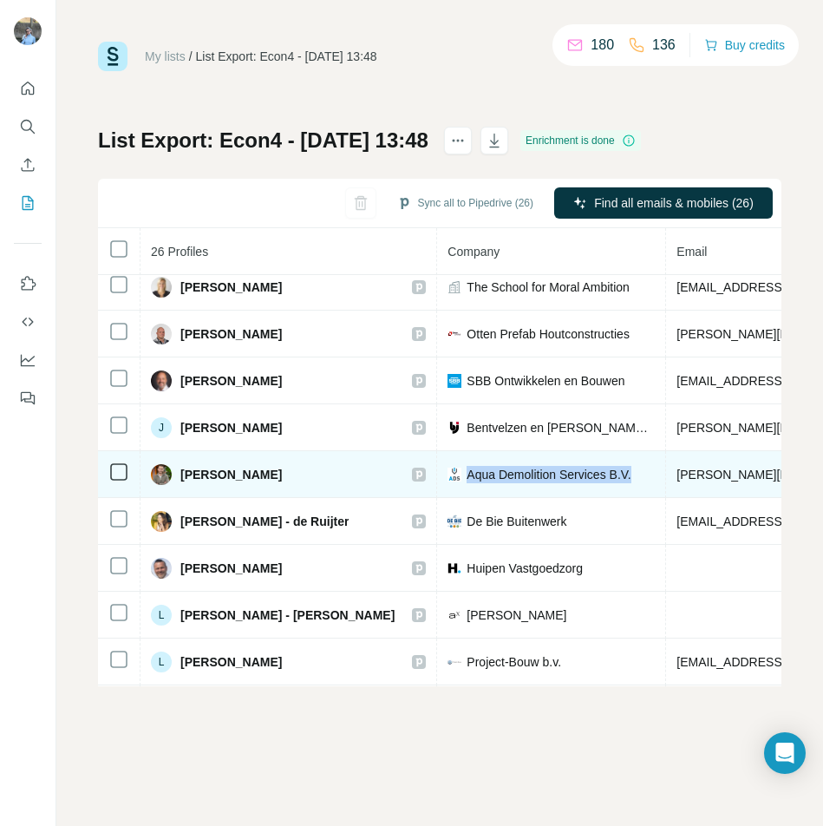
drag, startPoint x: 393, startPoint y: 478, endPoint x: 560, endPoint y: 483, distance: 167.5
click at [560, 483] on td "Aqua Demolition Services B.V." at bounding box center [551, 474] width 229 height 47
click at [499, 493] on td "Aqua Demolition Services B.V." at bounding box center [551, 474] width 229 height 47
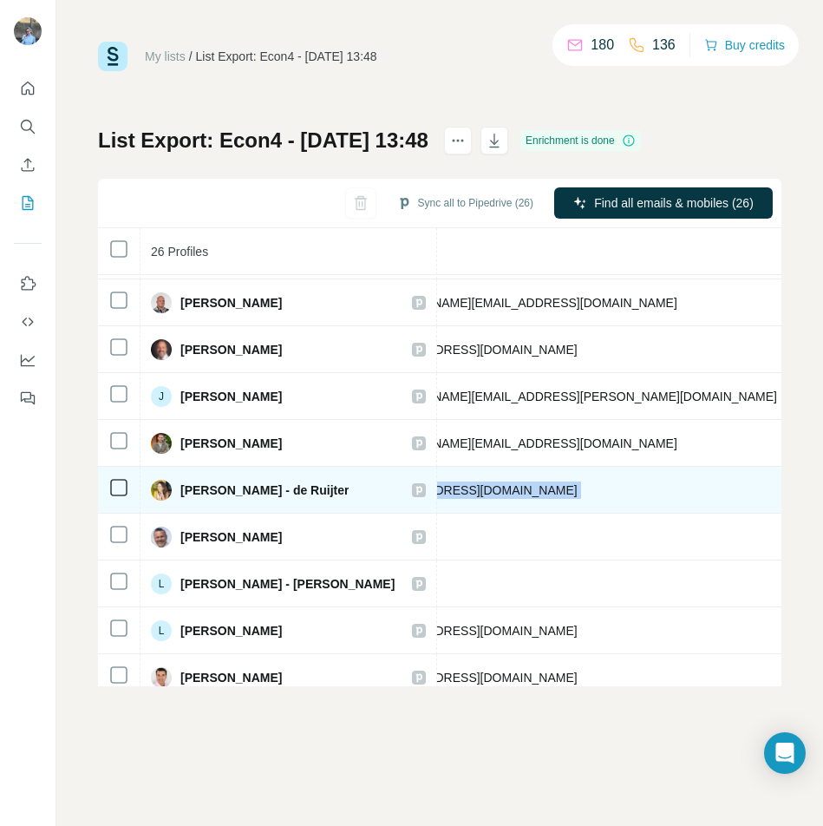
scroll to position [370, 932]
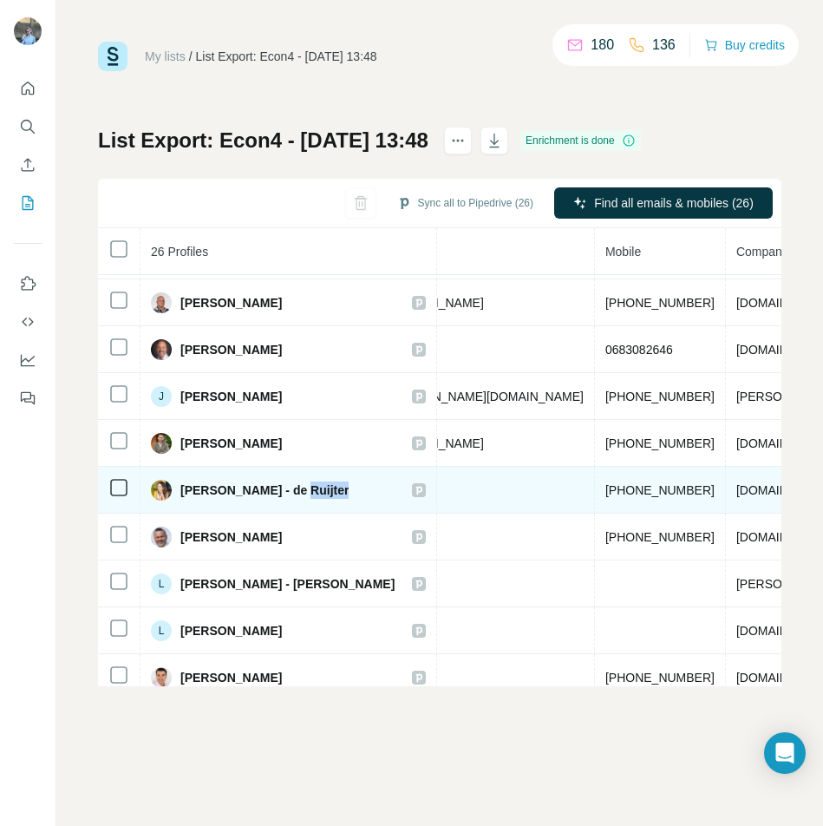
drag, startPoint x: 600, startPoint y: 490, endPoint x: 292, endPoint y: 494, distance: 307.9
click at [292, 494] on tr "[PERSON_NAME] - de Ruijter Found LinkedIn HR-adviseur De Bie Buitenwerk [EMAIL_…" at bounding box center [163, 490] width 1994 height 47
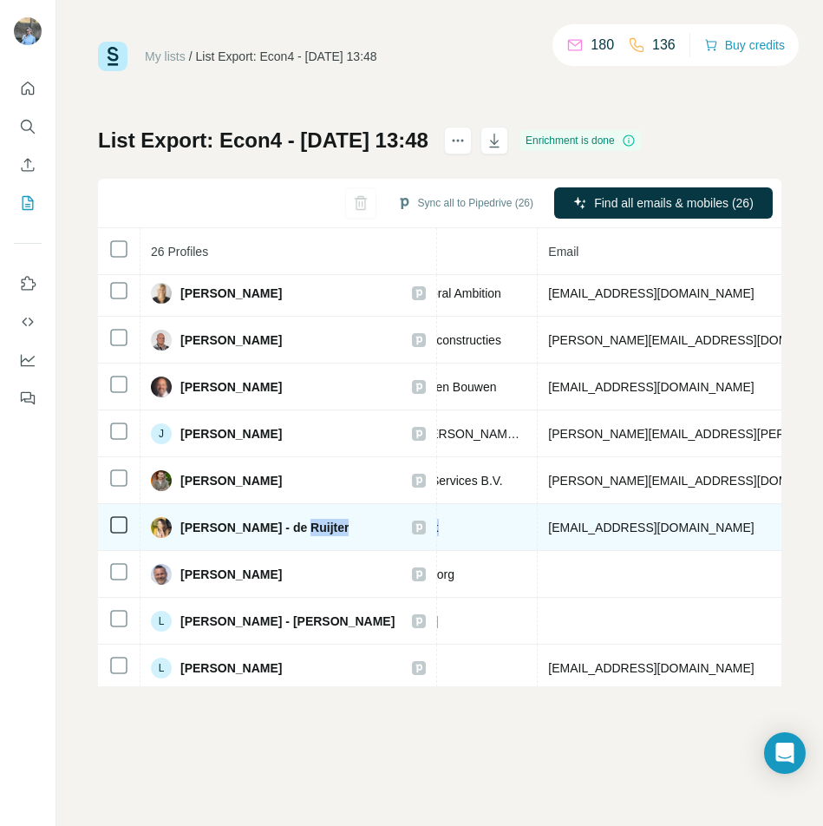
scroll to position [333, 564]
drag, startPoint x: 677, startPoint y: 527, endPoint x: 470, endPoint y: 531, distance: 207.3
click at [536, 531] on td "[EMAIL_ADDRESS][DOMAIN_NAME]" at bounding box center [750, 527] width 428 height 47
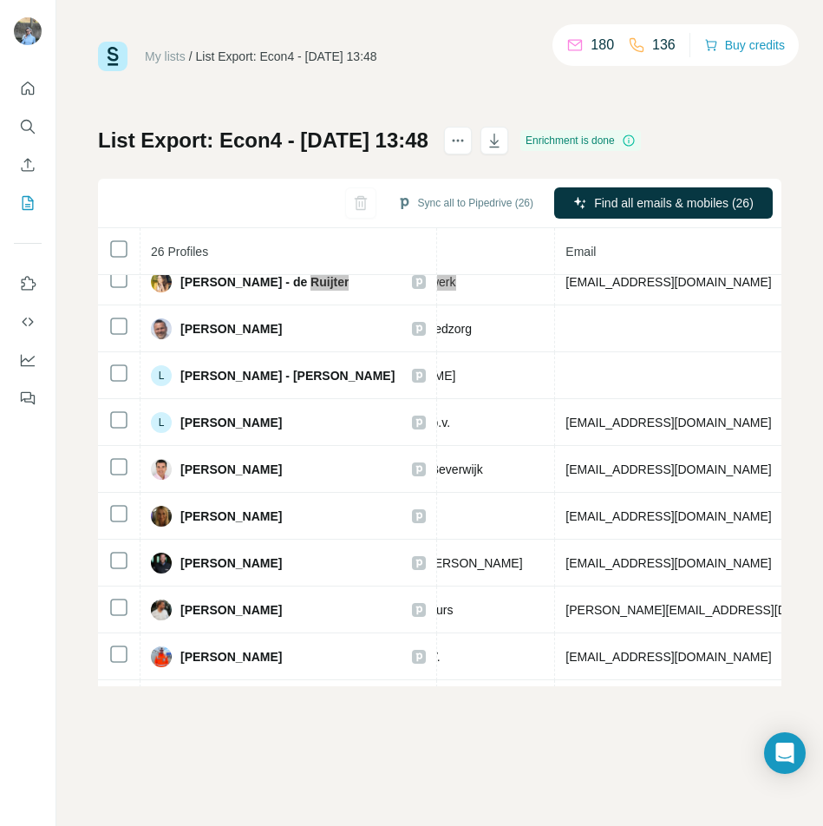
scroll to position [580, 545]
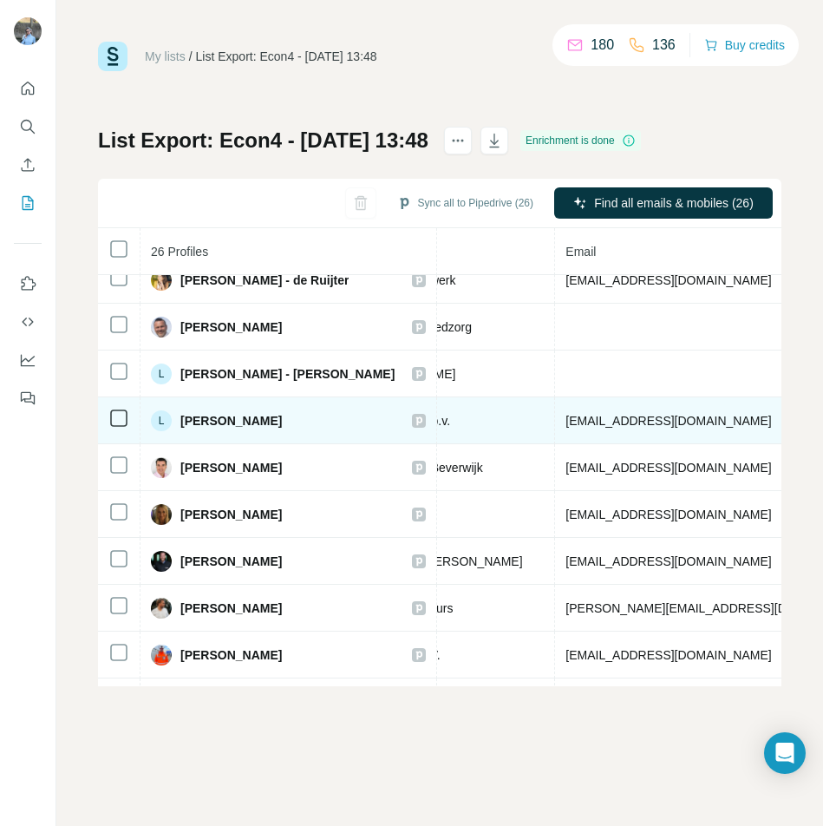
click at [626, 425] on td "[EMAIL_ADDRESS][DOMAIN_NAME]" at bounding box center [769, 420] width 428 height 47
drag, startPoint x: 647, startPoint y: 416, endPoint x: 484, endPoint y: 417, distance: 163.1
click at [555, 419] on td "[EMAIL_ADDRESS][DOMAIN_NAME]" at bounding box center [769, 420] width 428 height 47
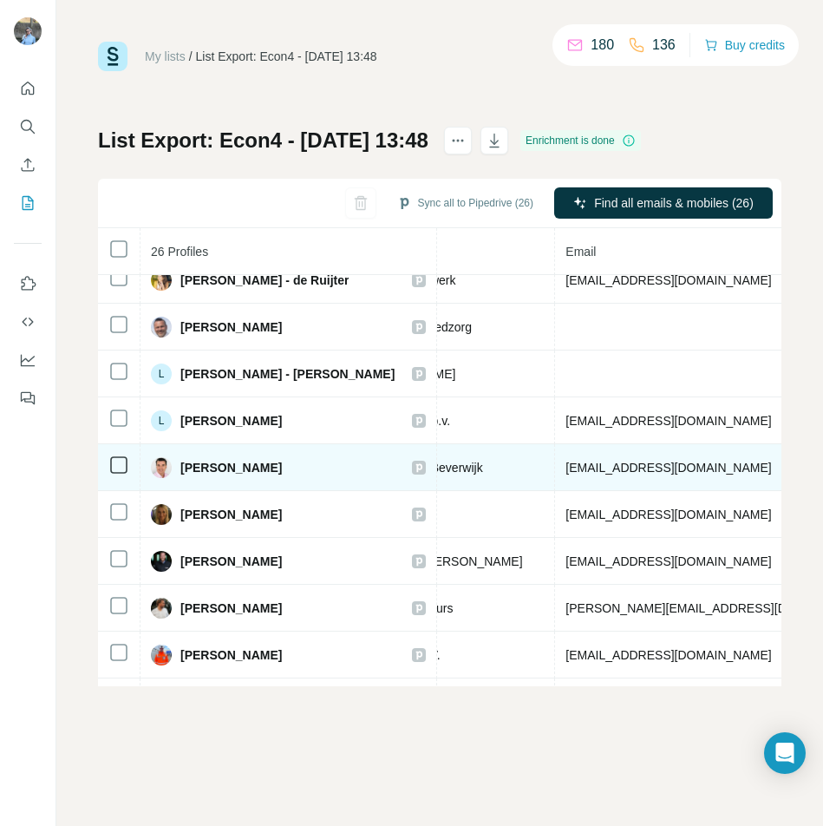
click at [577, 468] on td "[EMAIL_ADDRESS][DOMAIN_NAME]" at bounding box center [769, 467] width 428 height 47
drag, startPoint x: 577, startPoint y: 468, endPoint x: 495, endPoint y: 459, distance: 82.1
click at [555, 459] on td "[EMAIL_ADDRESS][DOMAIN_NAME]" at bounding box center [769, 467] width 428 height 47
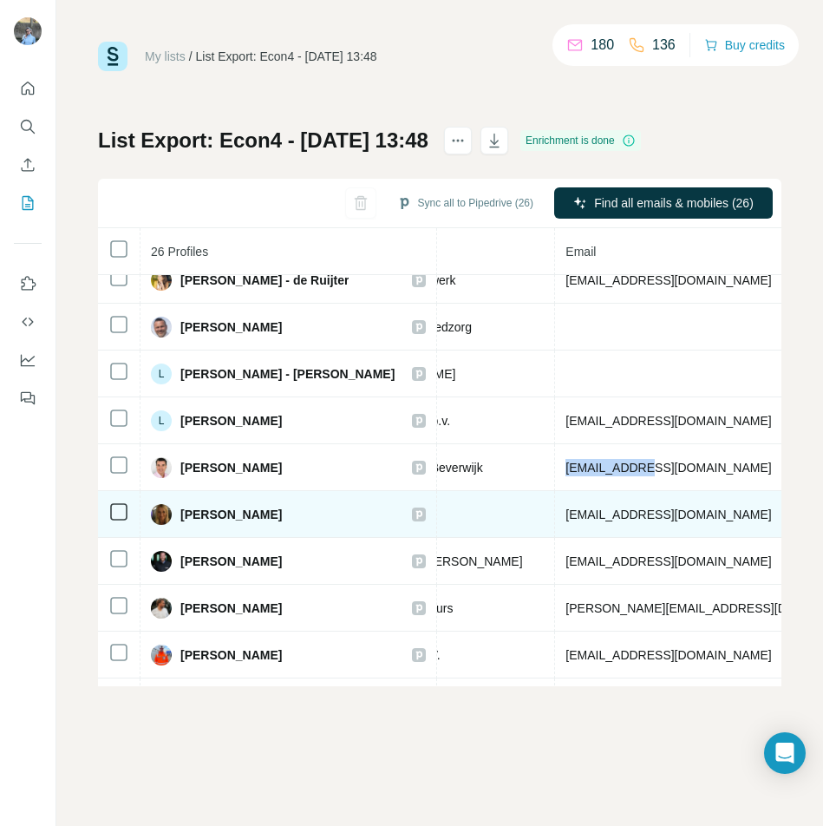
click at [626, 510] on td "[EMAIL_ADDRESS][DOMAIN_NAME]" at bounding box center [769, 514] width 428 height 47
drag, startPoint x: 598, startPoint y: 520, endPoint x: 489, endPoint y: 520, distance: 108.4
click at [555, 520] on td "[EMAIL_ADDRESS][DOMAIN_NAME]" at bounding box center [769, 514] width 428 height 47
click at [626, 524] on td "[EMAIL_ADDRESS][DOMAIN_NAME]" at bounding box center [769, 514] width 428 height 47
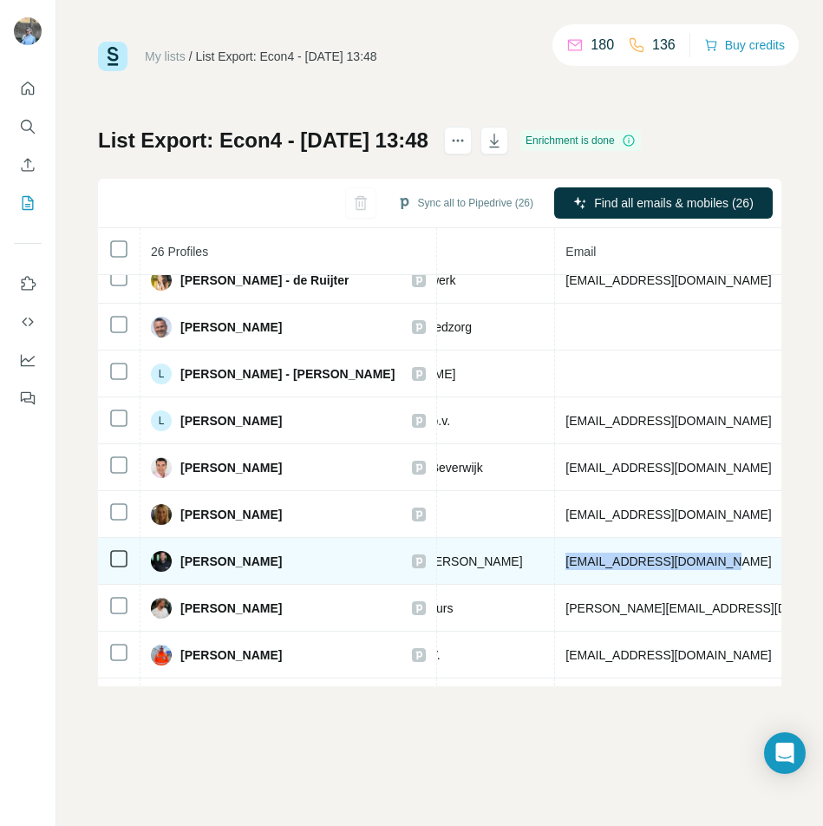
drag, startPoint x: 657, startPoint y: 565, endPoint x: 489, endPoint y: 568, distance: 168.3
click at [555, 568] on td "[EMAIL_ADDRESS][DOMAIN_NAME]" at bounding box center [769, 561] width 428 height 47
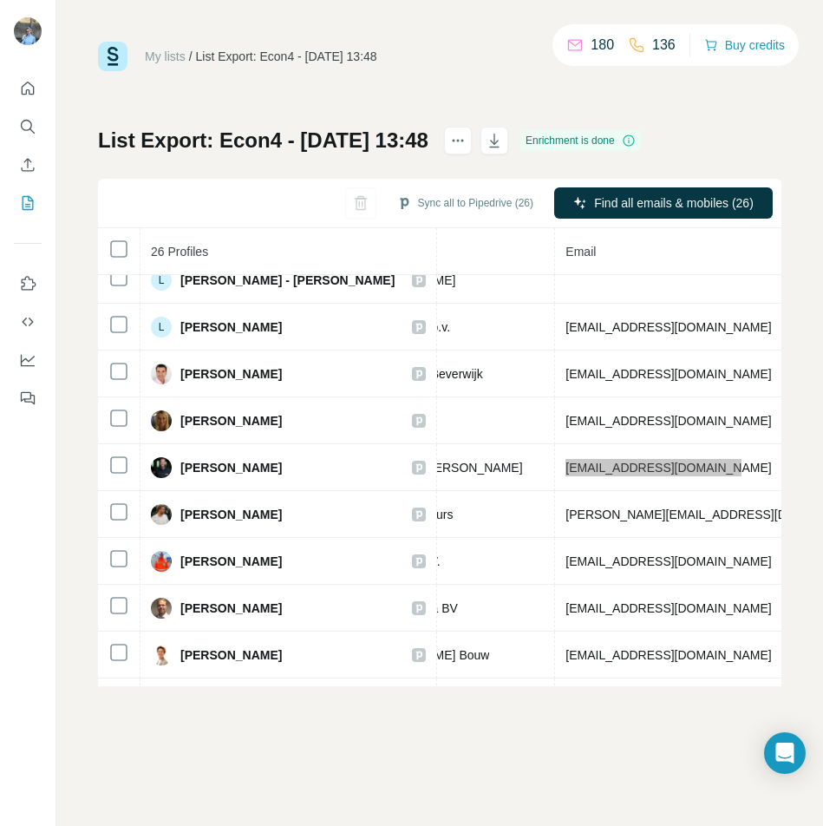
scroll to position [675, 545]
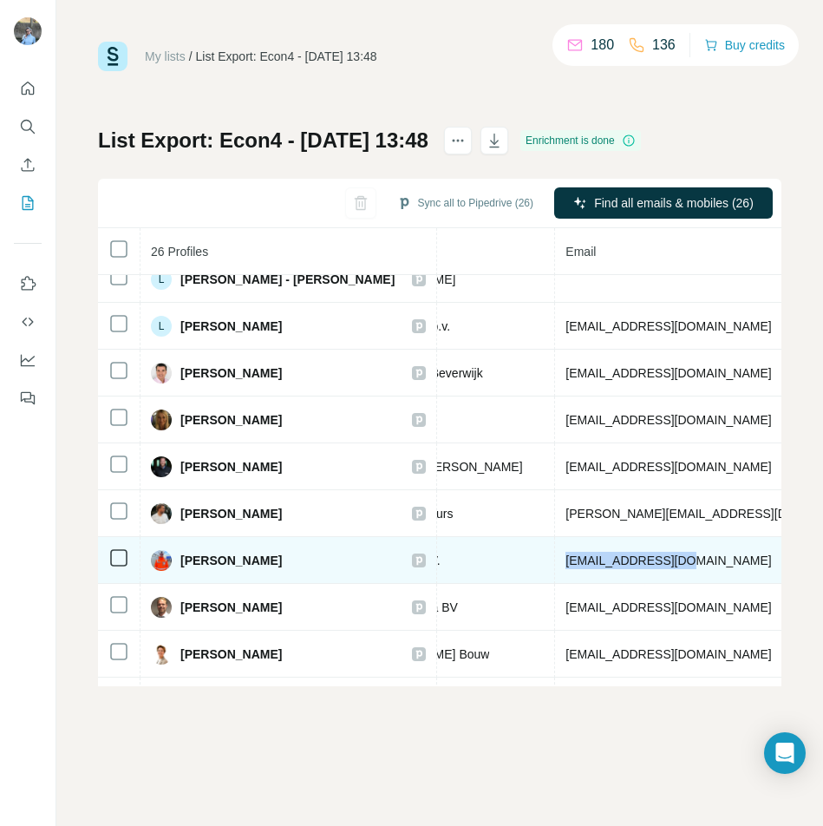
drag, startPoint x: 617, startPoint y: 559, endPoint x: 475, endPoint y: 556, distance: 141.4
click at [475, 556] on tr "[PERSON_NAME] Found LinkedIn Officemanager / KAM-coördinator / Werkvoorbereider…" at bounding box center [550, 560] width 1994 height 47
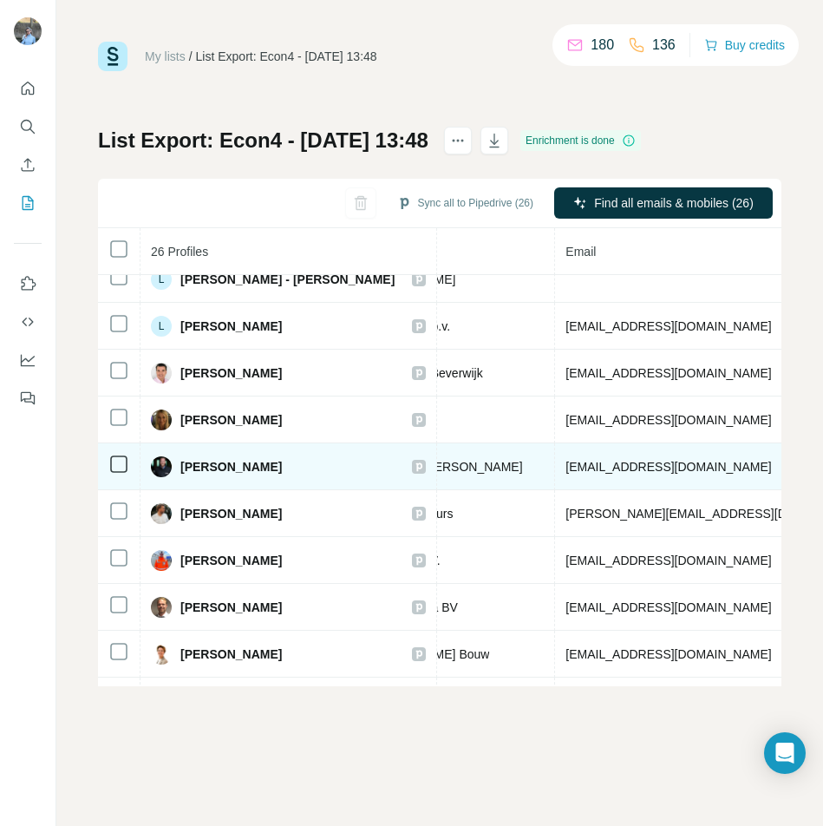
click at [579, 487] on td "[EMAIL_ADDRESS][DOMAIN_NAME]" at bounding box center [769, 466] width 428 height 47
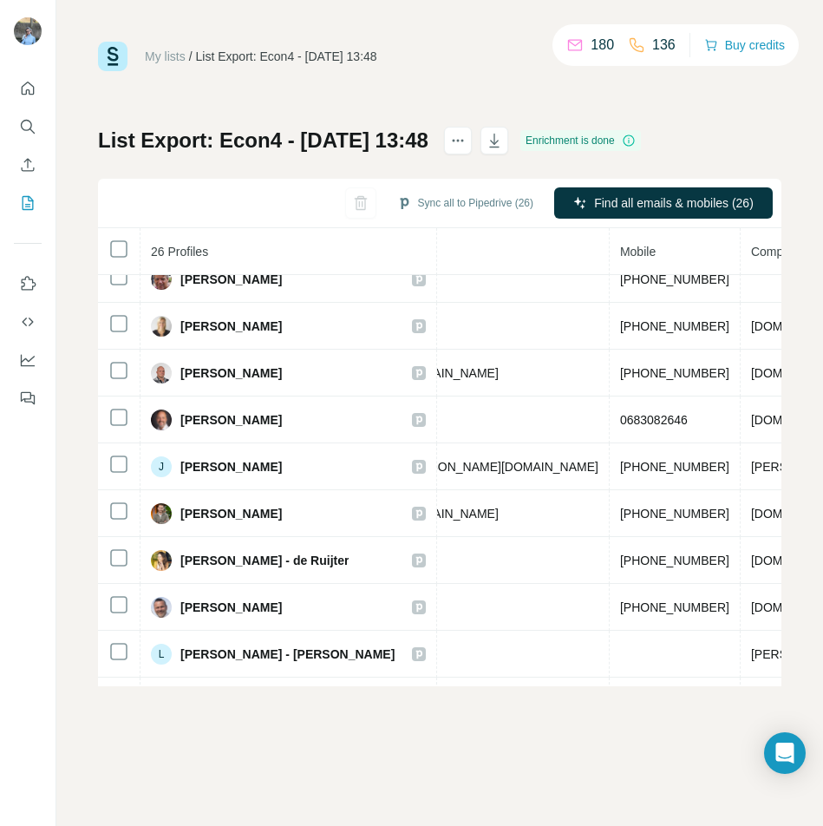
scroll to position [300, 932]
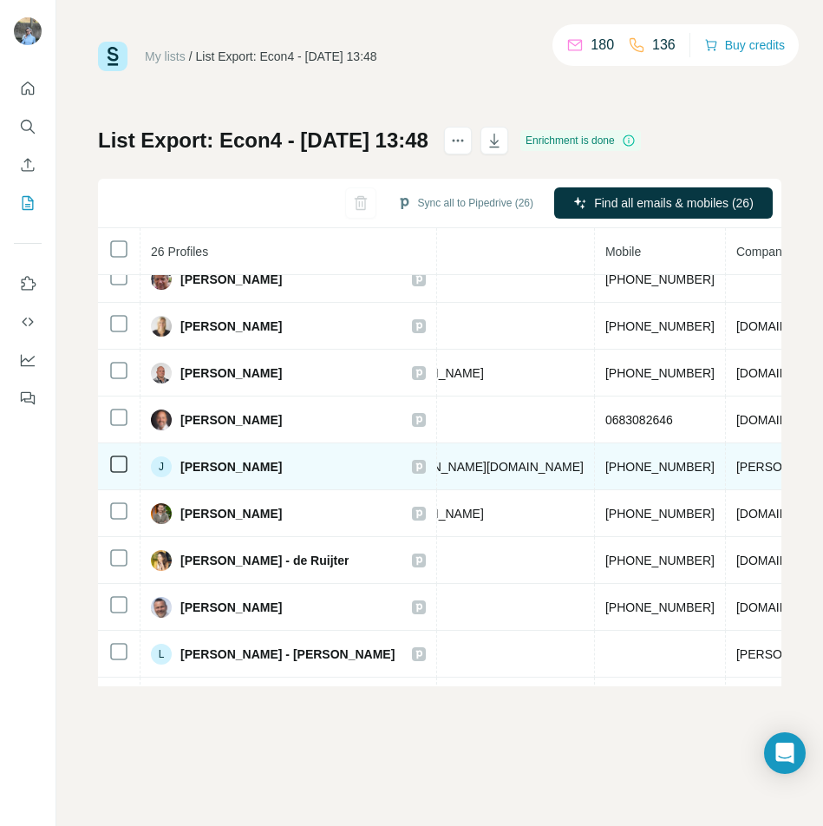
click at [626, 461] on span "[PERSON_NAME][DOMAIN_NAME]" at bounding box center [834, 467] width 197 height 14
click at [626, 468] on span "[PERSON_NAME][DOMAIN_NAME]" at bounding box center [834, 467] width 197 height 14
drag, startPoint x: 577, startPoint y: 468, endPoint x: 434, endPoint y: 461, distance: 143.2
click at [626, 461] on td "[PERSON_NAME][DOMAIN_NAME]" at bounding box center [835, 466] width 219 height 47
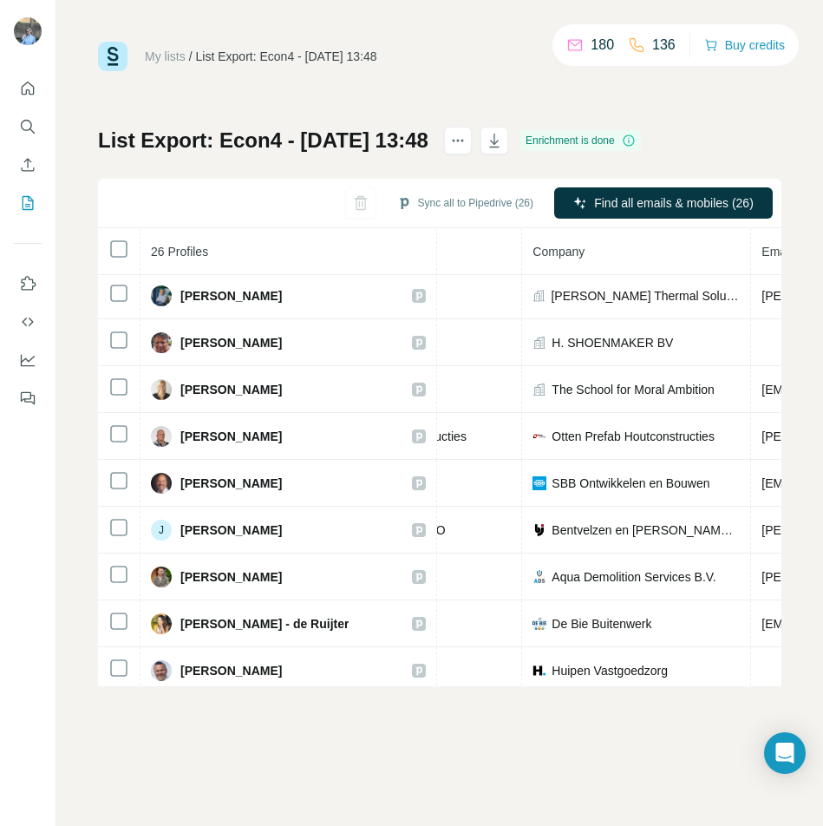
scroll to position [278, 349]
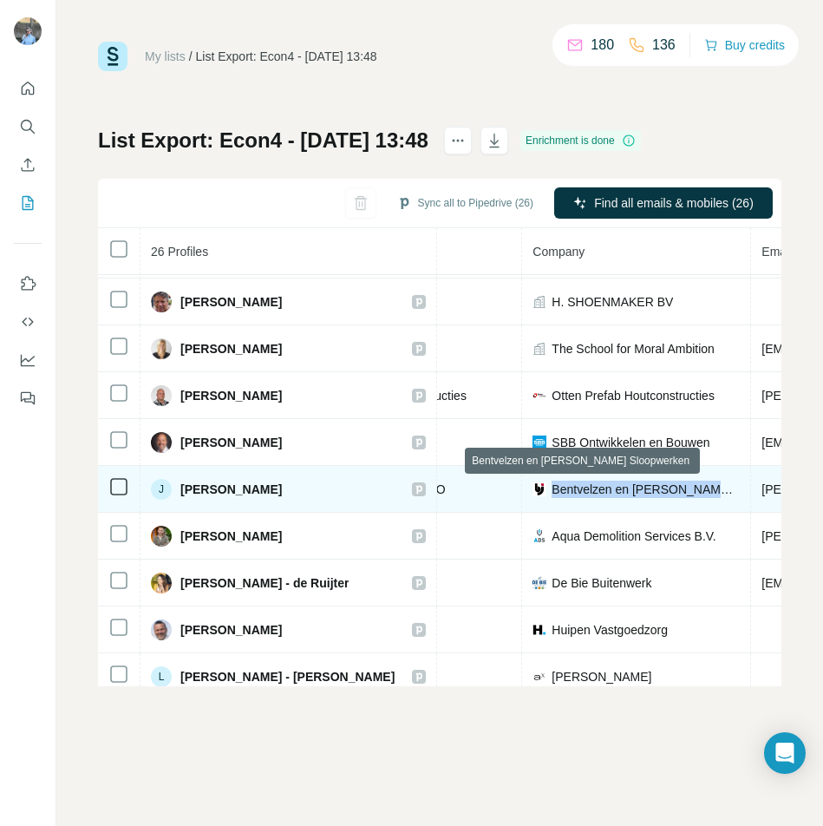
drag, startPoint x: 477, startPoint y: 485, endPoint x: 642, endPoint y: 490, distance: 164.9
click at [626, 490] on span "Bentvelzen en [PERSON_NAME] Sloopwerken" at bounding box center [646, 489] width 188 height 17
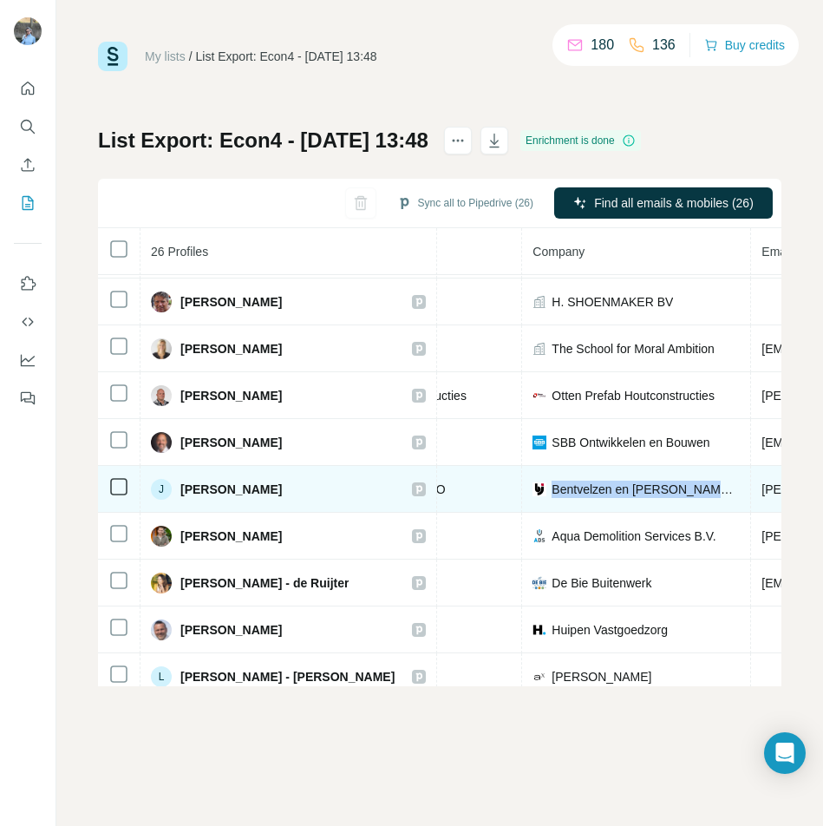
drag, startPoint x: 477, startPoint y: 491, endPoint x: 643, endPoint y: 487, distance: 165.7
click at [626, 488] on span "Bentvelzen en [PERSON_NAME] Sloopwerken" at bounding box center [646, 489] width 188 height 17
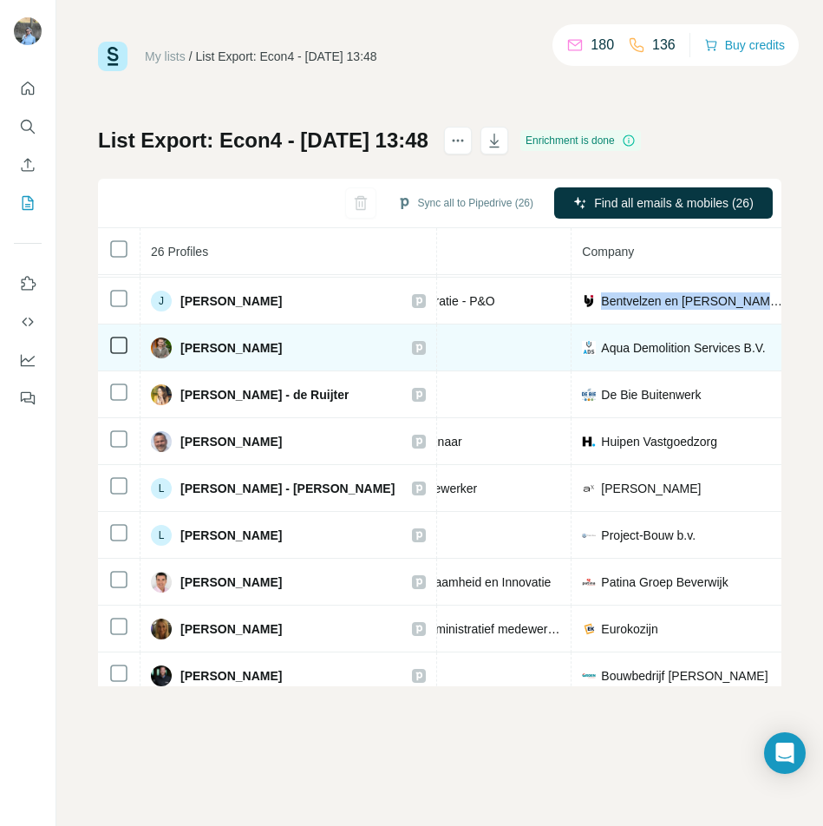
scroll to position [466, 304]
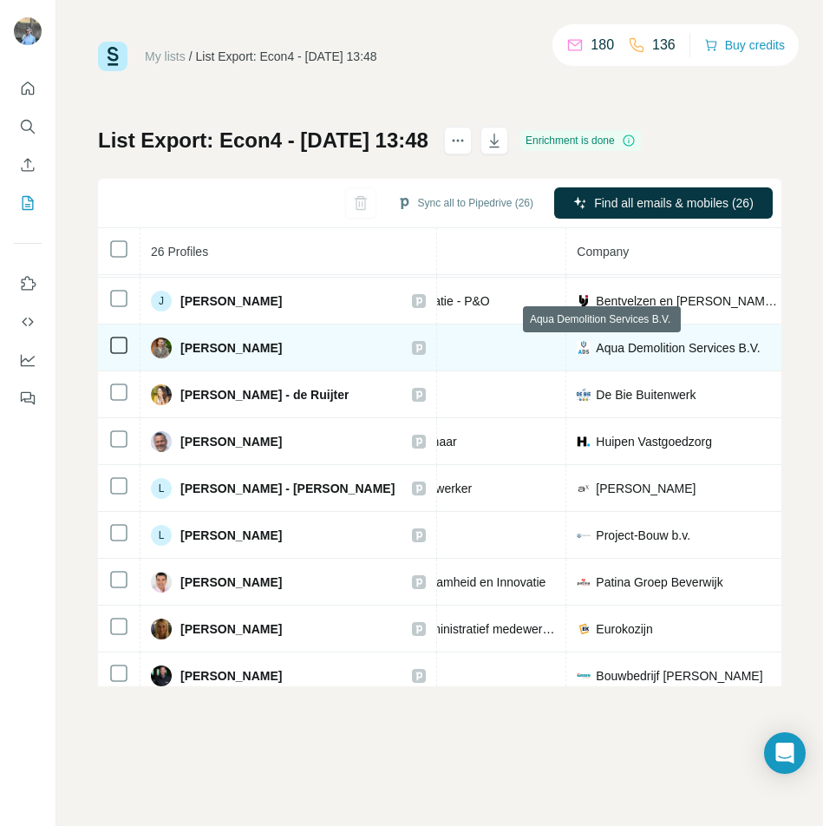
click at [610, 344] on span "Aqua Demolition Services B.V." at bounding box center [678, 347] width 164 height 17
click at [577, 342] on img at bounding box center [584, 348] width 14 height 14
click at [596, 349] on span "Aqua Demolition Services B.V." at bounding box center [678, 347] width 164 height 17
drag, startPoint x: 517, startPoint y: 344, endPoint x: 675, endPoint y: 347, distance: 157.9
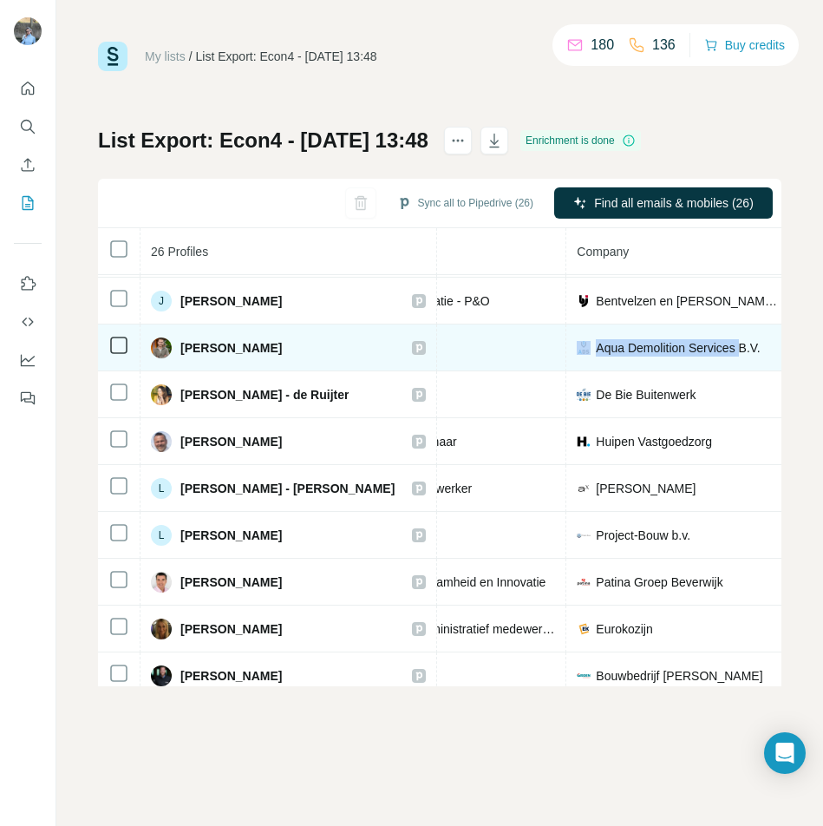
click at [626, 347] on div "Aqua Demolition Services B.V." at bounding box center [680, 347] width 207 height 17
drag, startPoint x: 702, startPoint y: 349, endPoint x: 523, endPoint y: 346, distance: 178.7
click at [577, 345] on div "Aqua Demolition Services B.V." at bounding box center [680, 347] width 207 height 17
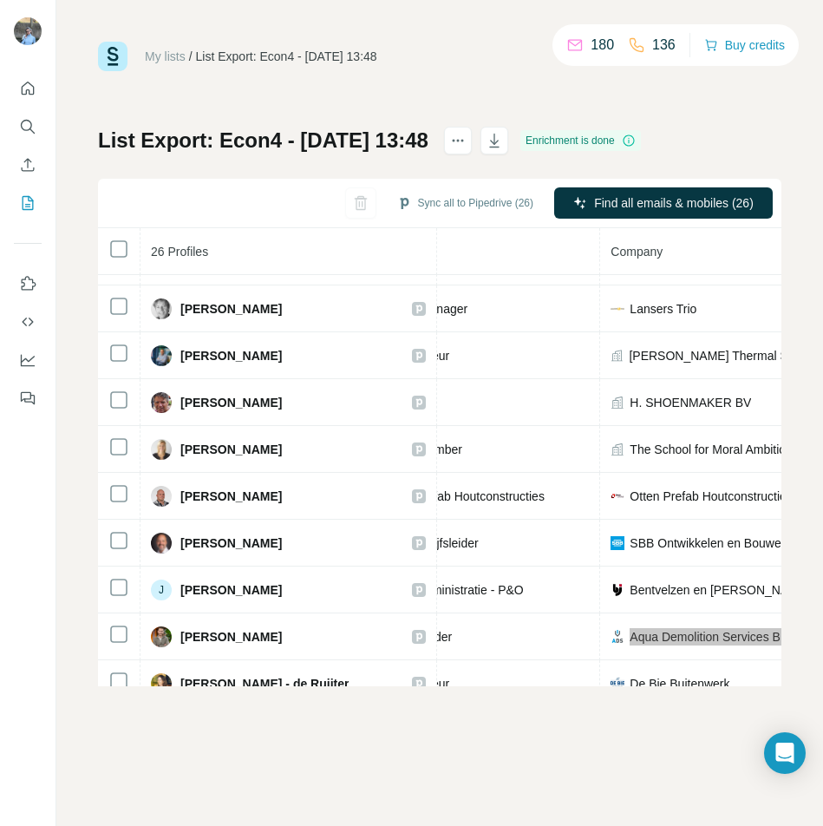
scroll to position [179, 271]
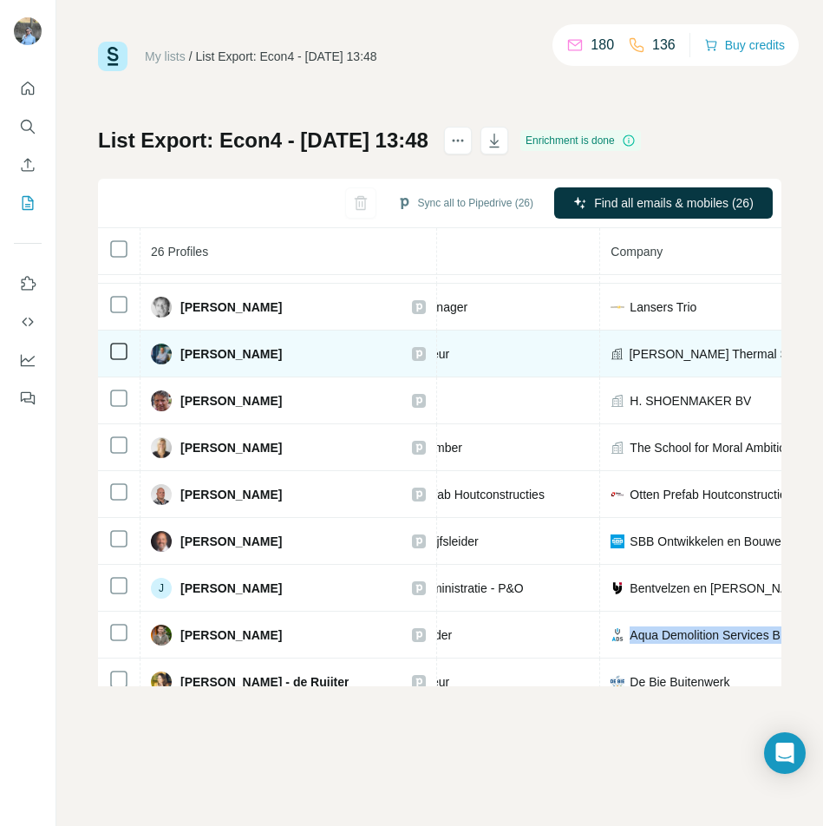
click at [626, 353] on div "[PERSON_NAME] Thermal Solutions" at bounding box center [714, 353] width 207 height 17
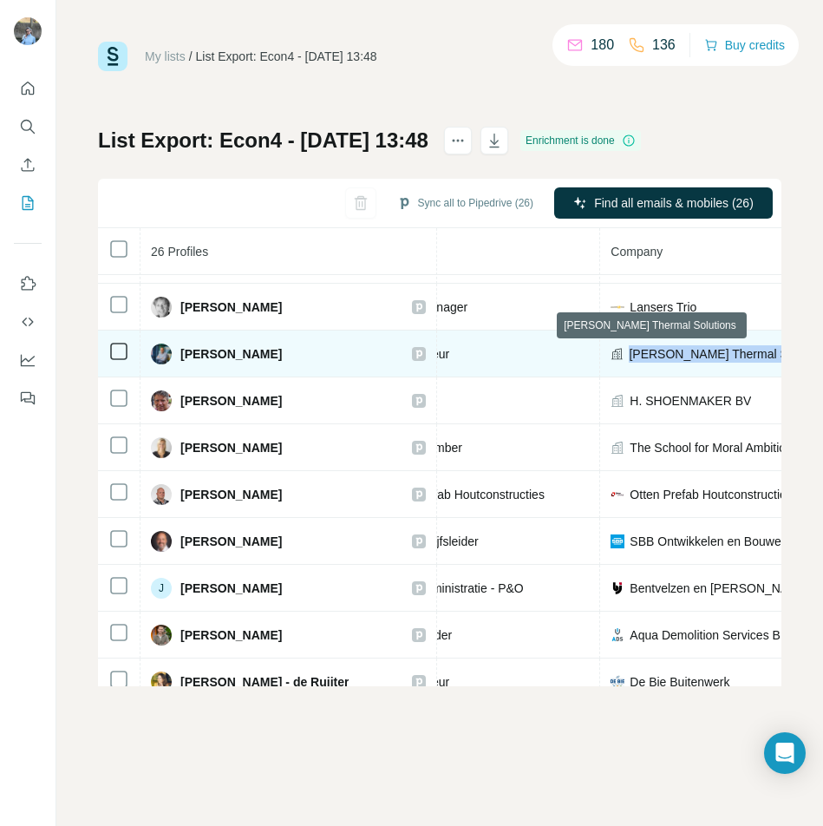
drag, startPoint x: 729, startPoint y: 353, endPoint x: 557, endPoint y: 355, distance: 171.8
click at [611, 355] on div "[PERSON_NAME] Thermal Solutions" at bounding box center [714, 353] width 207 height 17
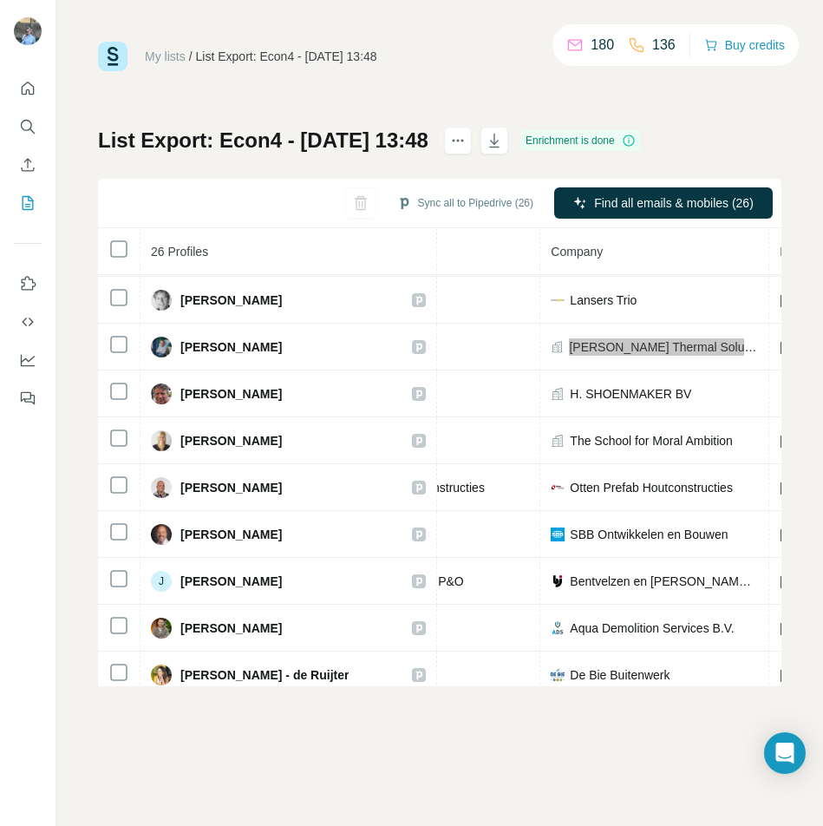
scroll to position [186, 317]
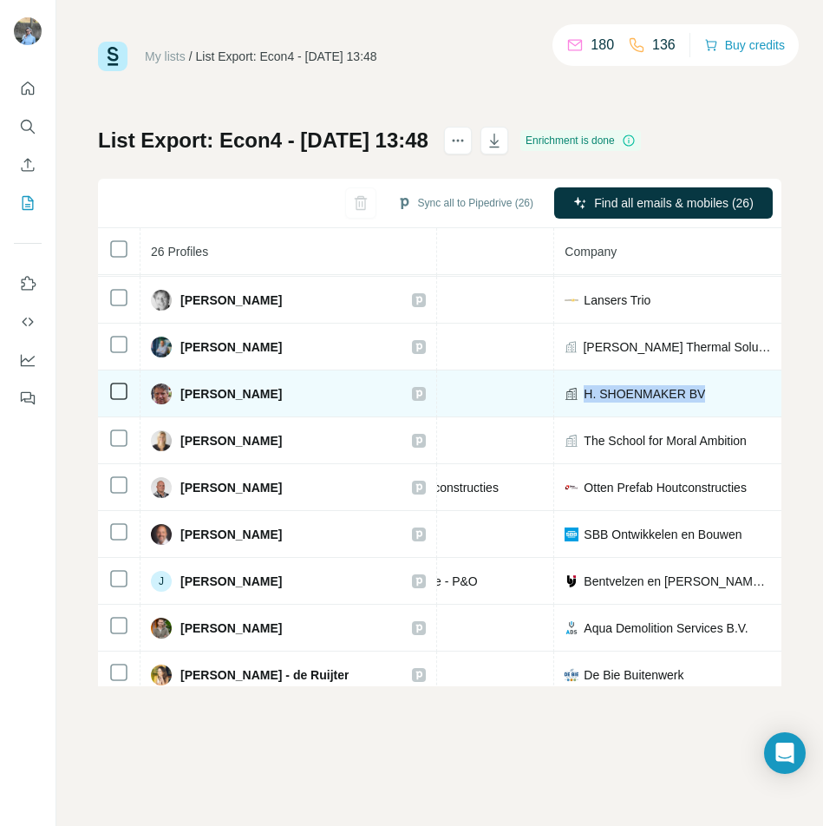
drag, startPoint x: 639, startPoint y: 389, endPoint x: 490, endPoint y: 390, distance: 149.2
click at [565, 390] on div "H. SHOENMAKER BV" at bounding box center [668, 393] width 207 height 17
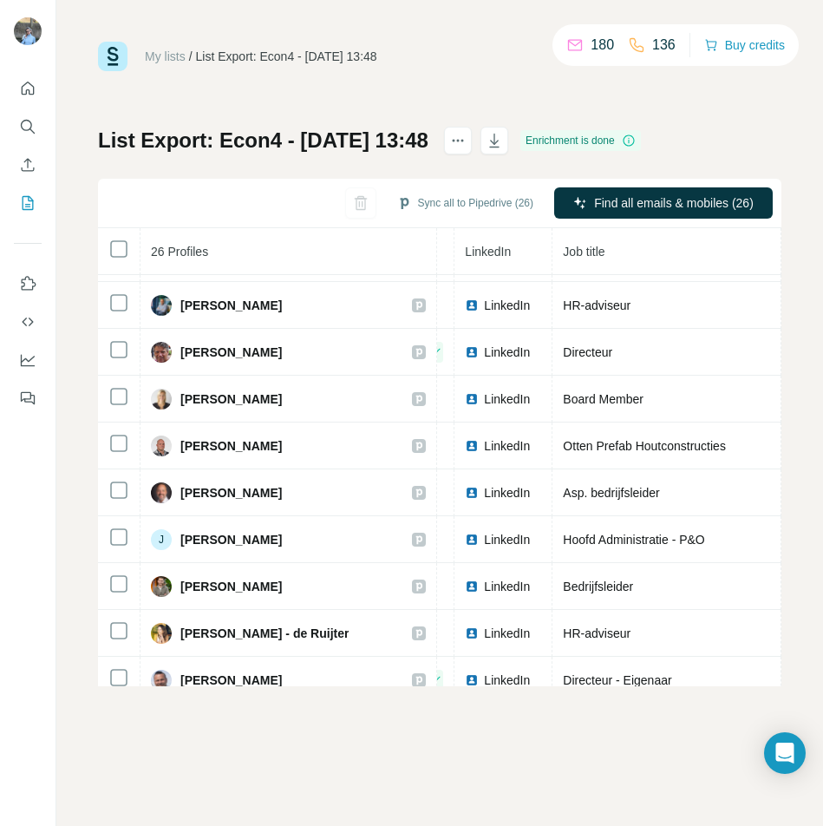
scroll to position [227, 90]
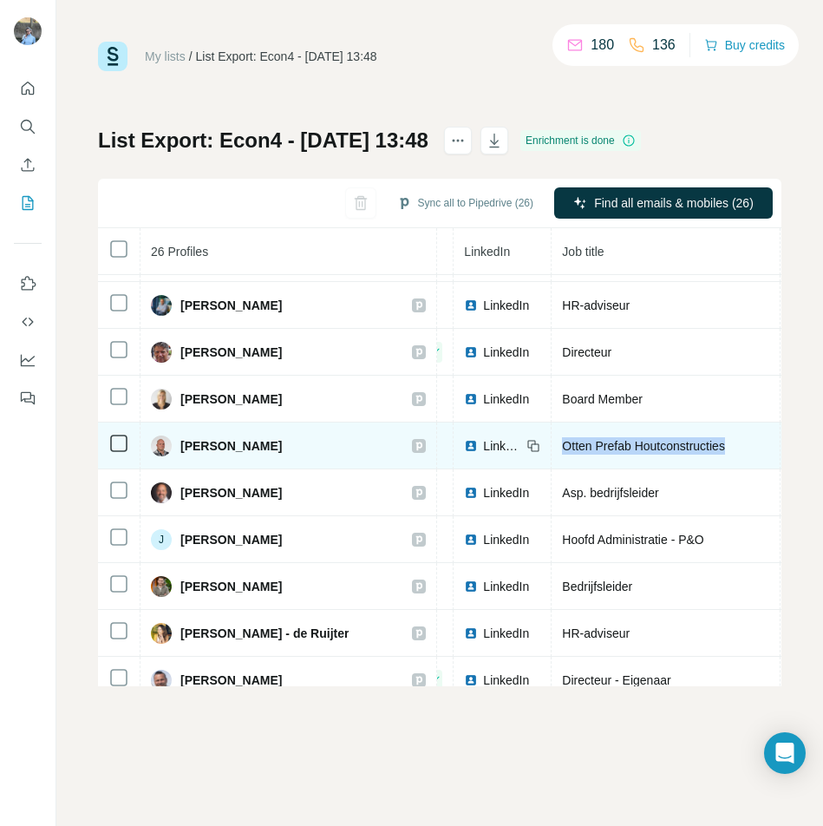
drag, startPoint x: 488, startPoint y: 447, endPoint x: 649, endPoint y: 459, distance: 160.9
click at [626, 459] on td "Otten Prefab Houtconstructies" at bounding box center [666, 445] width 229 height 47
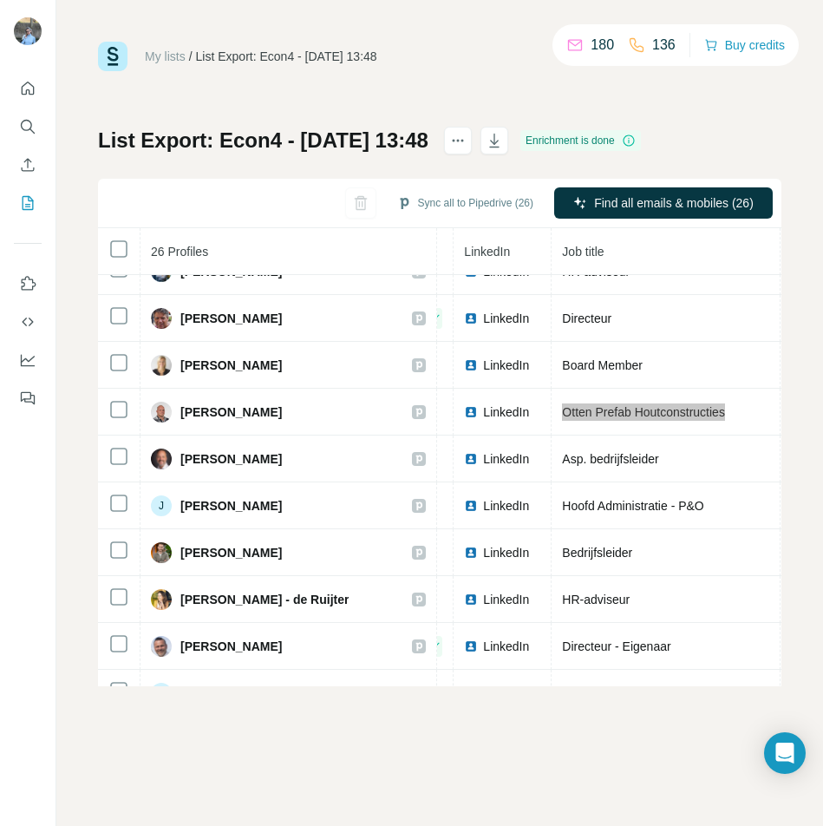
scroll to position [262, 90]
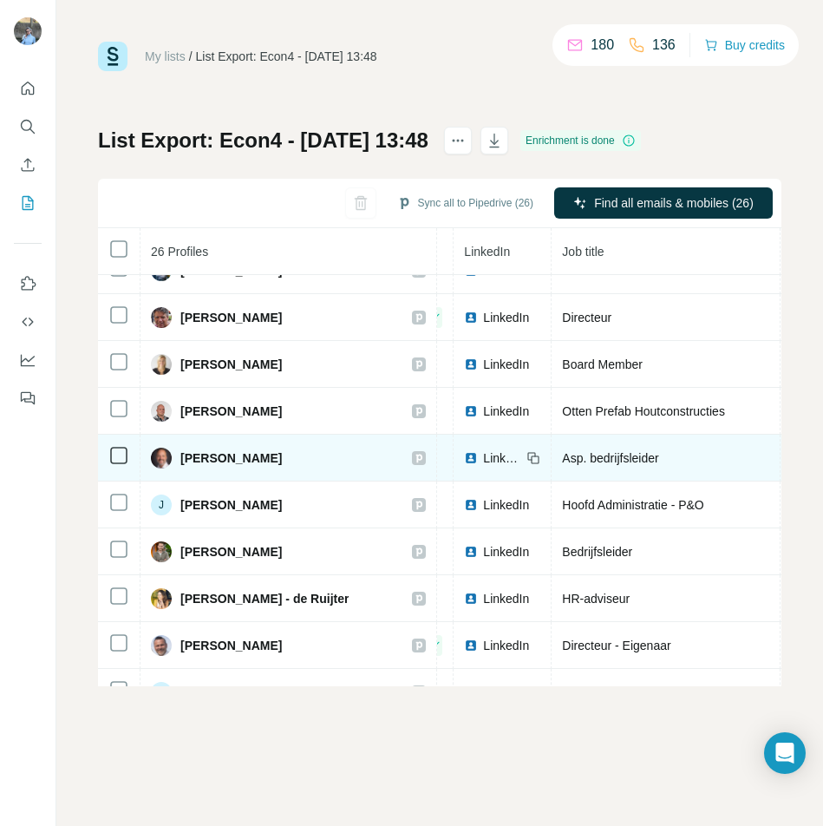
click at [562, 455] on span "Asp. bedrijfsleider" at bounding box center [610, 458] width 96 height 14
drag, startPoint x: 490, startPoint y: 455, endPoint x: 596, endPoint y: 459, distance: 105.9
click at [596, 459] on div "Asp. bedrijfsleider" at bounding box center [665, 457] width 207 height 17
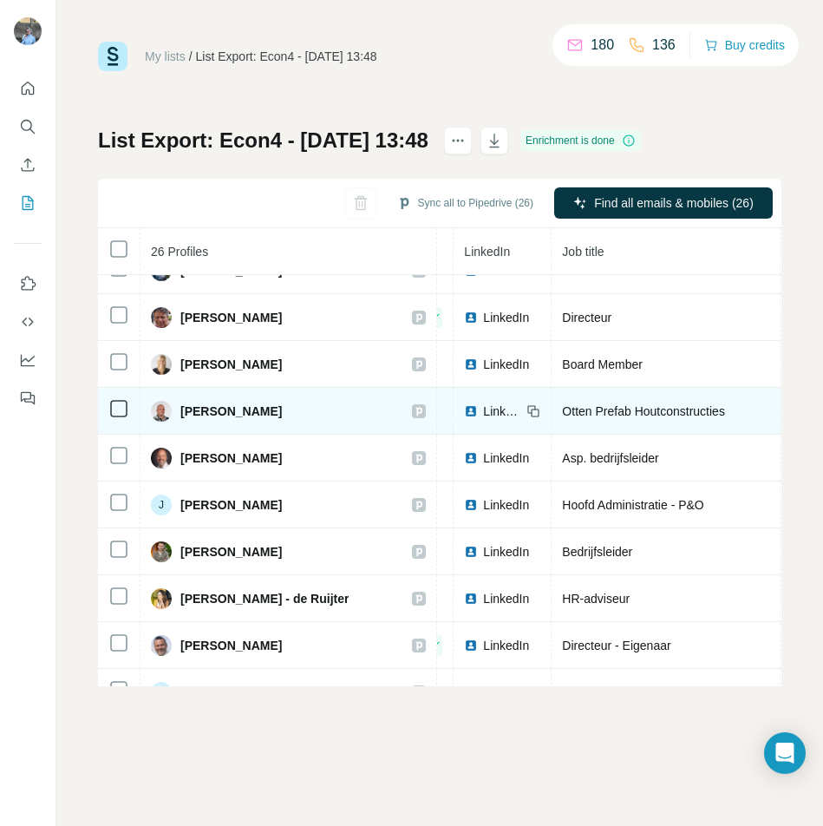
click at [583, 431] on td "Otten Prefab Houtconstructies" at bounding box center [666, 411] width 229 height 47
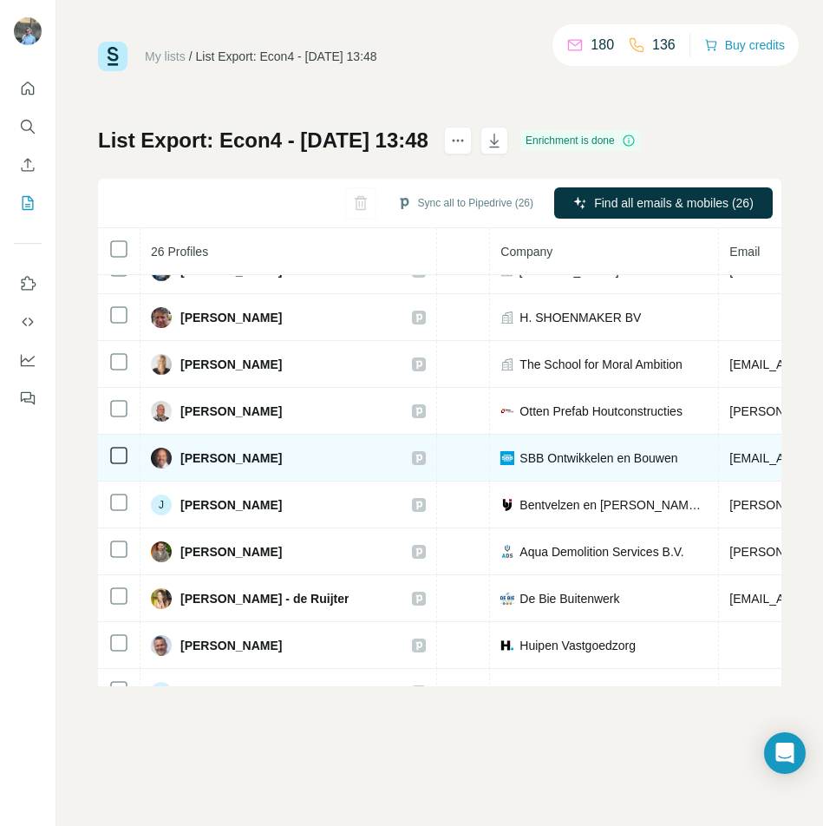
scroll to position [262, 380]
drag, startPoint x: 608, startPoint y: 455, endPoint x: 419, endPoint y: 450, distance: 189.1
click at [491, 450] on td "SBB Ontwikkelen en Bouwen" at bounding box center [605, 458] width 229 height 47
